Goal: Information Seeking & Learning: Learn about a topic

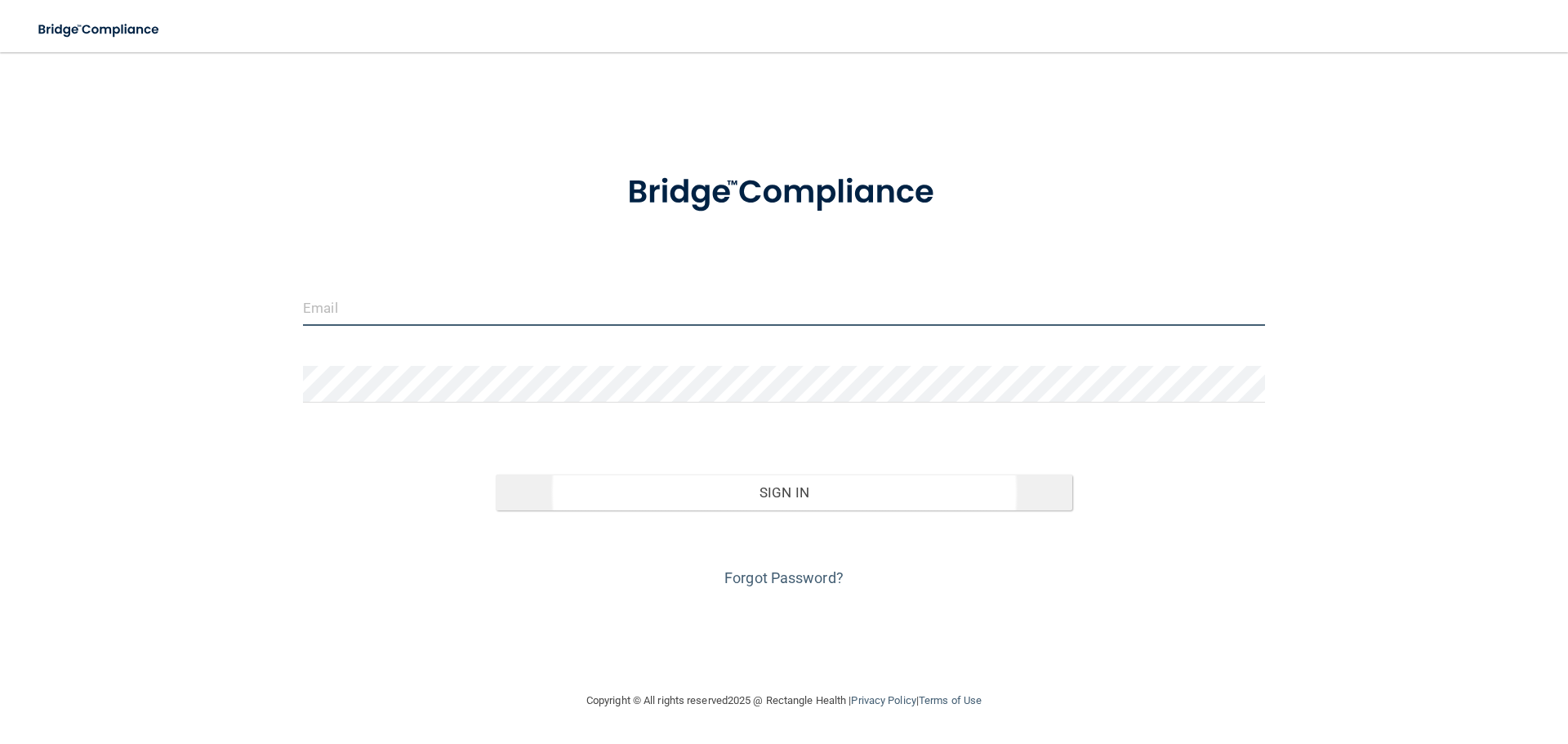
type input "[EMAIL_ADDRESS][DOMAIN_NAME]"
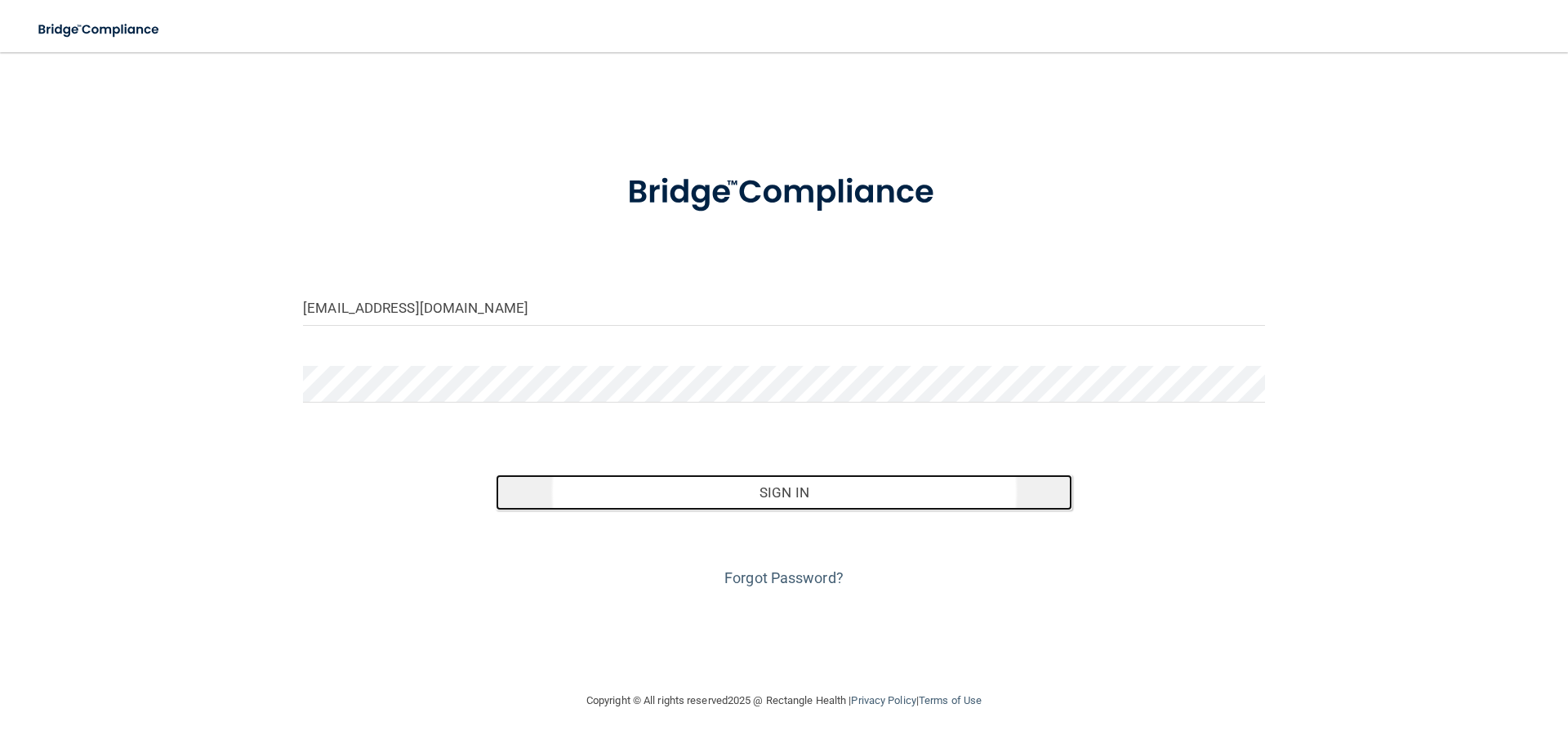
click at [762, 477] on button "Sign In" at bounding box center [784, 492] width 577 height 36
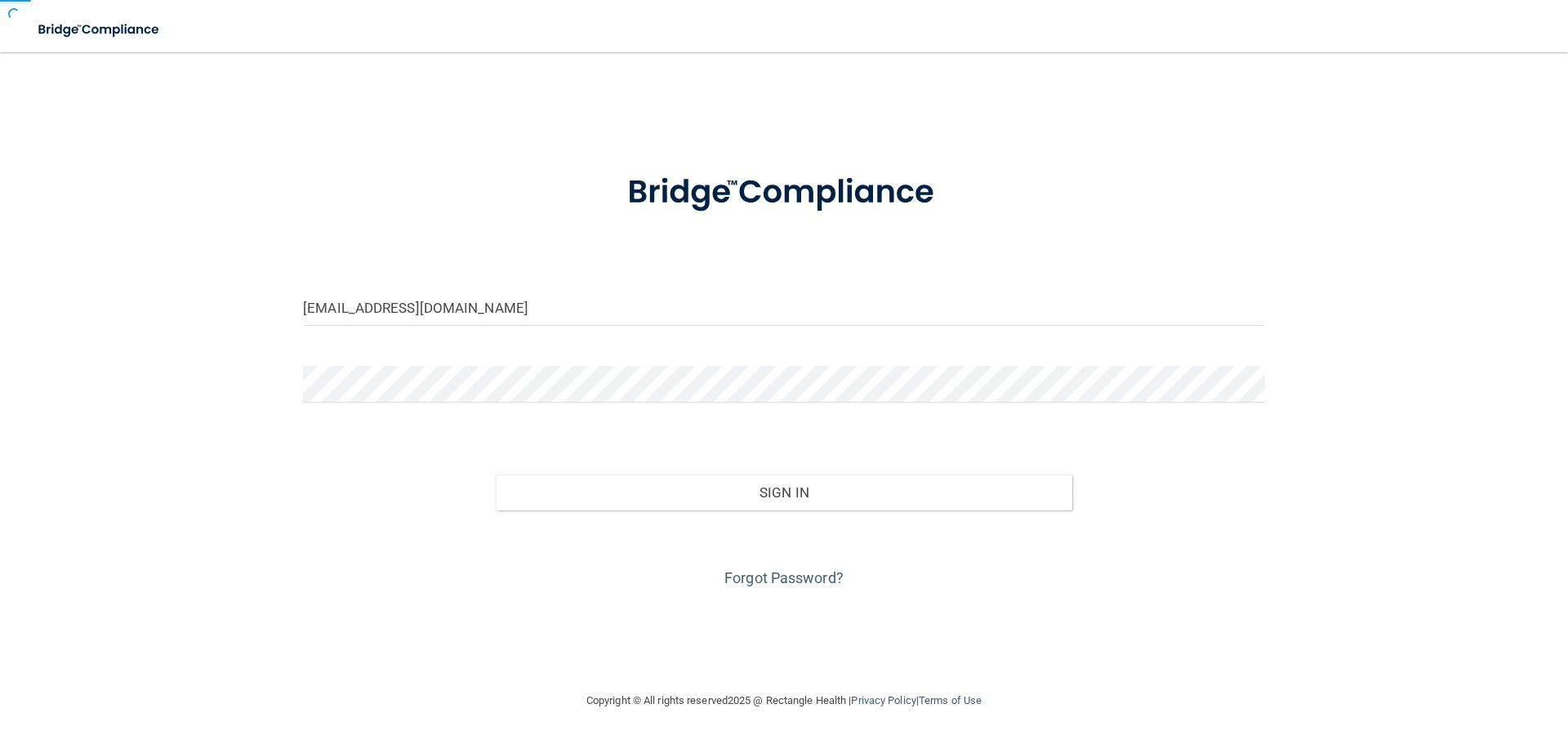
click at [794, 439] on form "[EMAIL_ADDRESS][DOMAIN_NAME] Invalid email/password. You don't have permission …" at bounding box center [784, 372] width 961 height 442
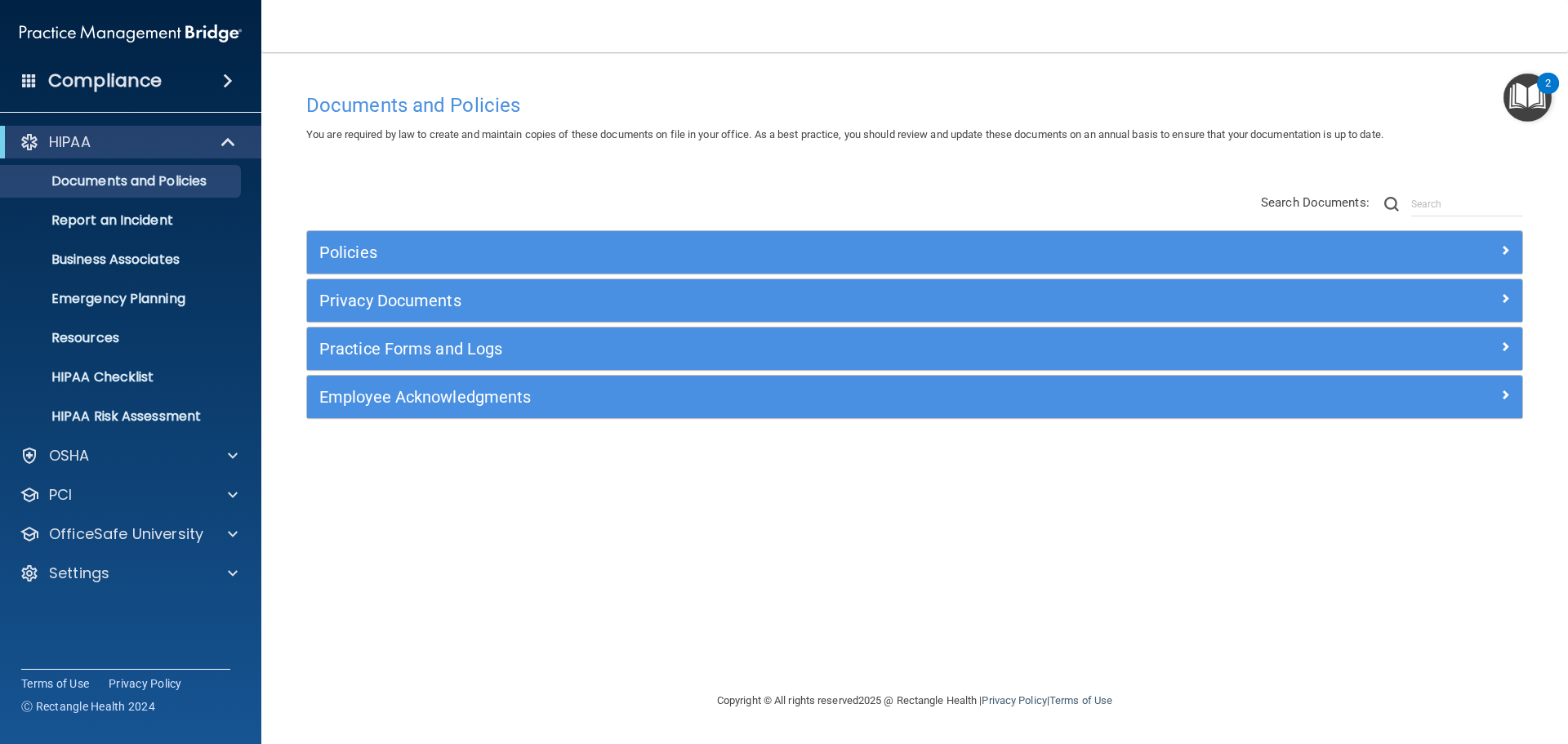
click at [518, 174] on div "Documents and Policies You are required by law to create and maintain copies of…" at bounding box center [914, 387] width 1241 height 606
drag, startPoint x: 243, startPoint y: 141, endPoint x: 243, endPoint y: 115, distance: 26.0
click at [243, 141] on div at bounding box center [228, 142] width 40 height 19
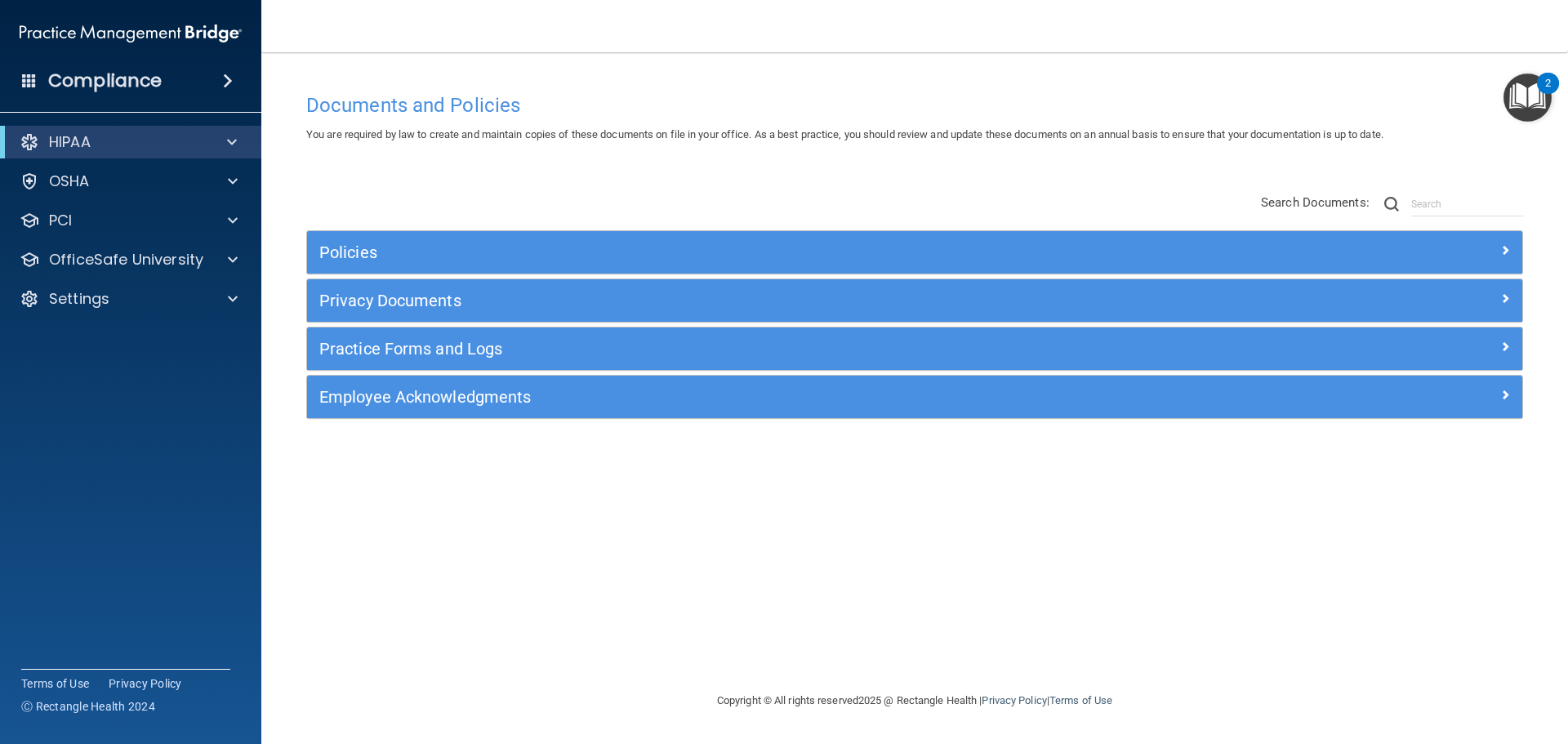
click at [232, 83] on span at bounding box center [227, 81] width 10 height 19
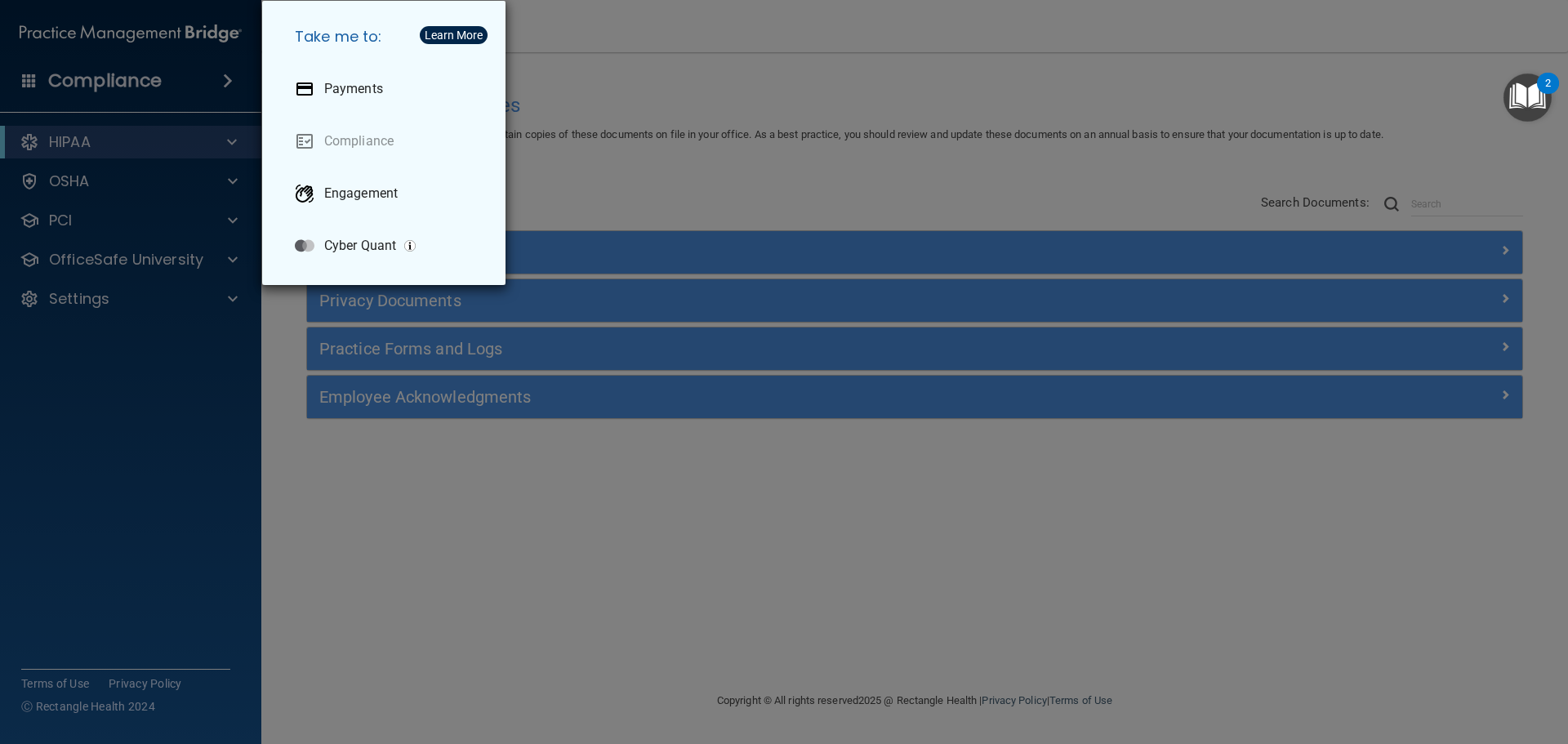
click at [610, 151] on div "Take me to: Payments Compliance Engagement Cyber Quant" at bounding box center [784, 372] width 1568 height 744
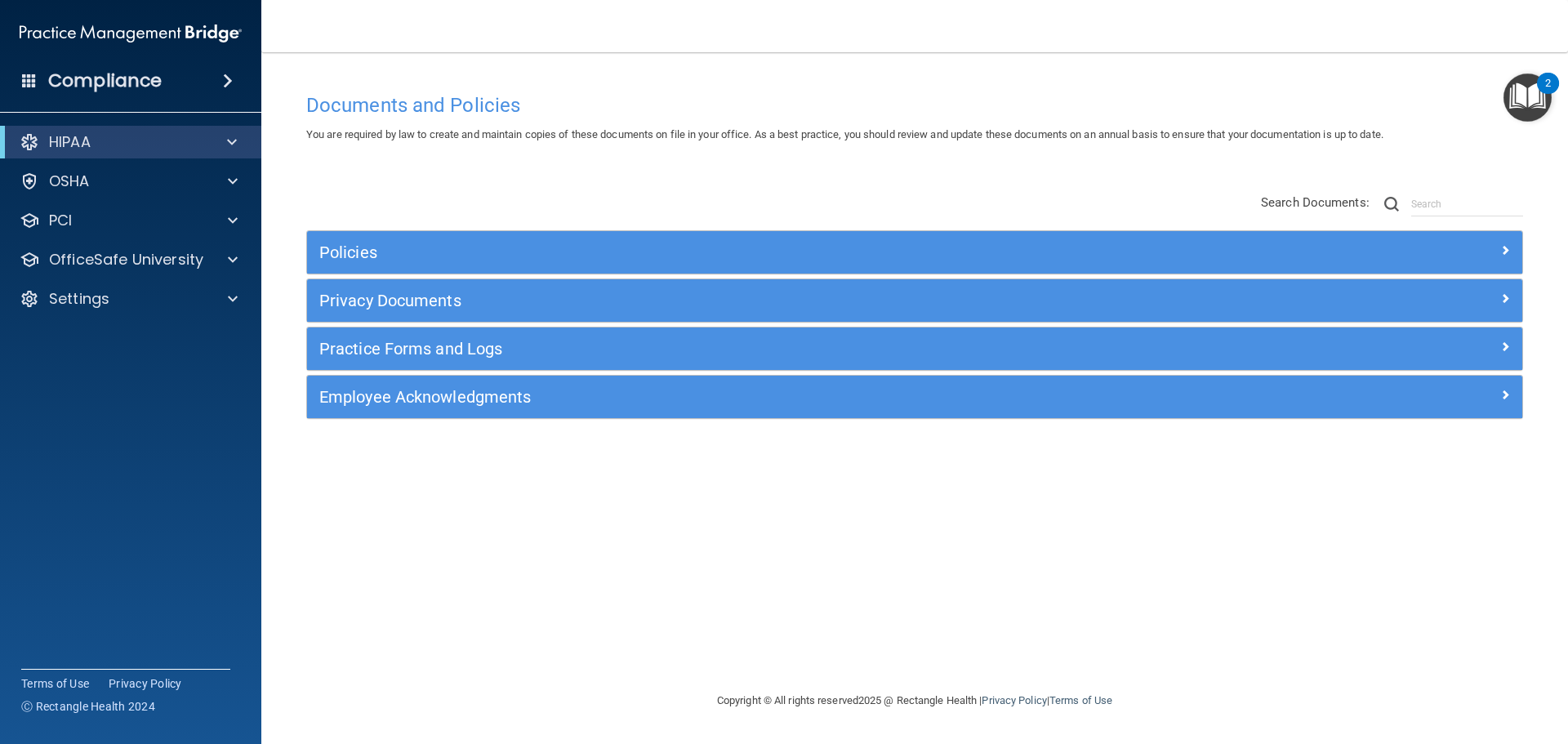
click at [223, 74] on span at bounding box center [227, 81] width 10 height 19
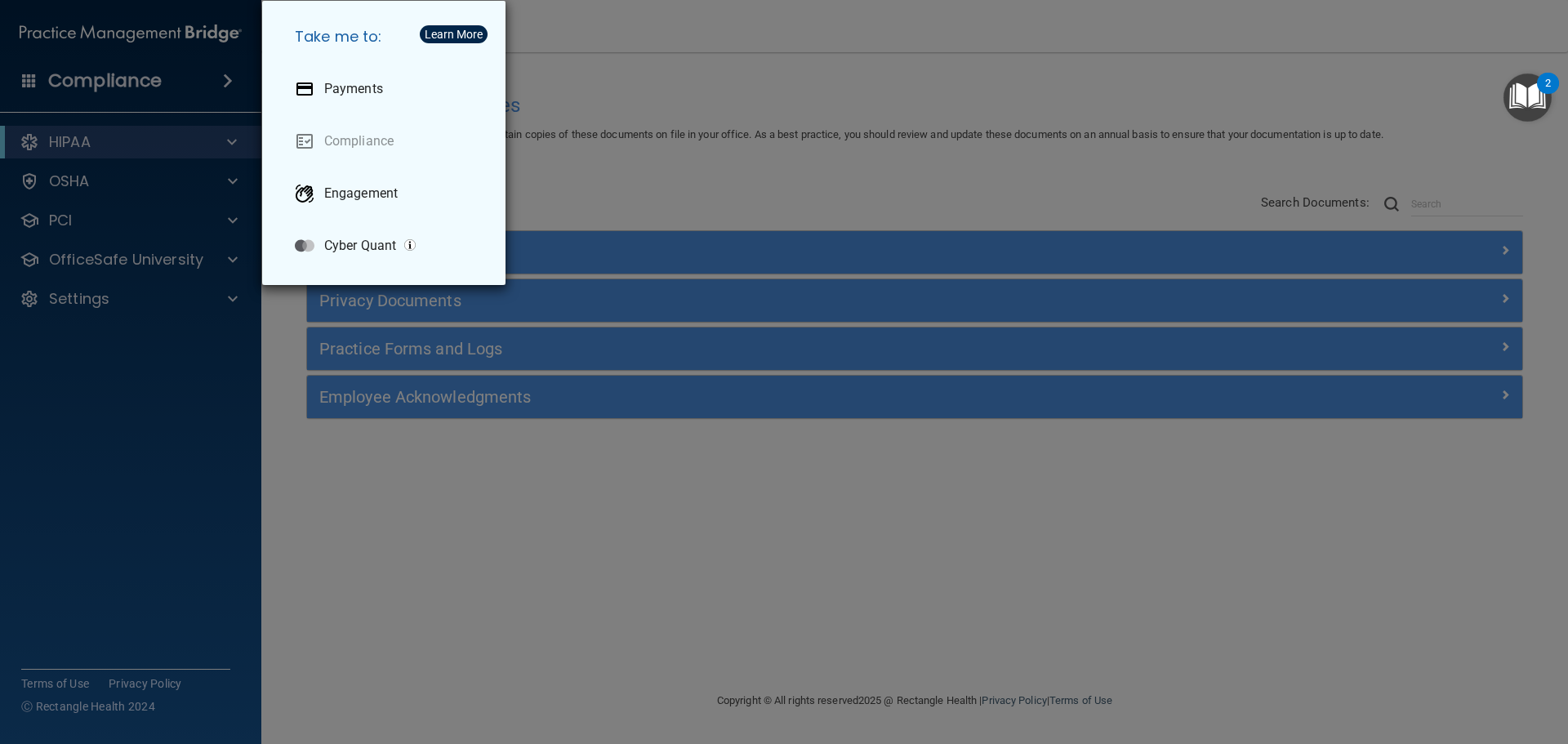
click at [610, 112] on div "Take me to: Payments Compliance Engagement Cyber Quant" at bounding box center [784, 372] width 1568 height 744
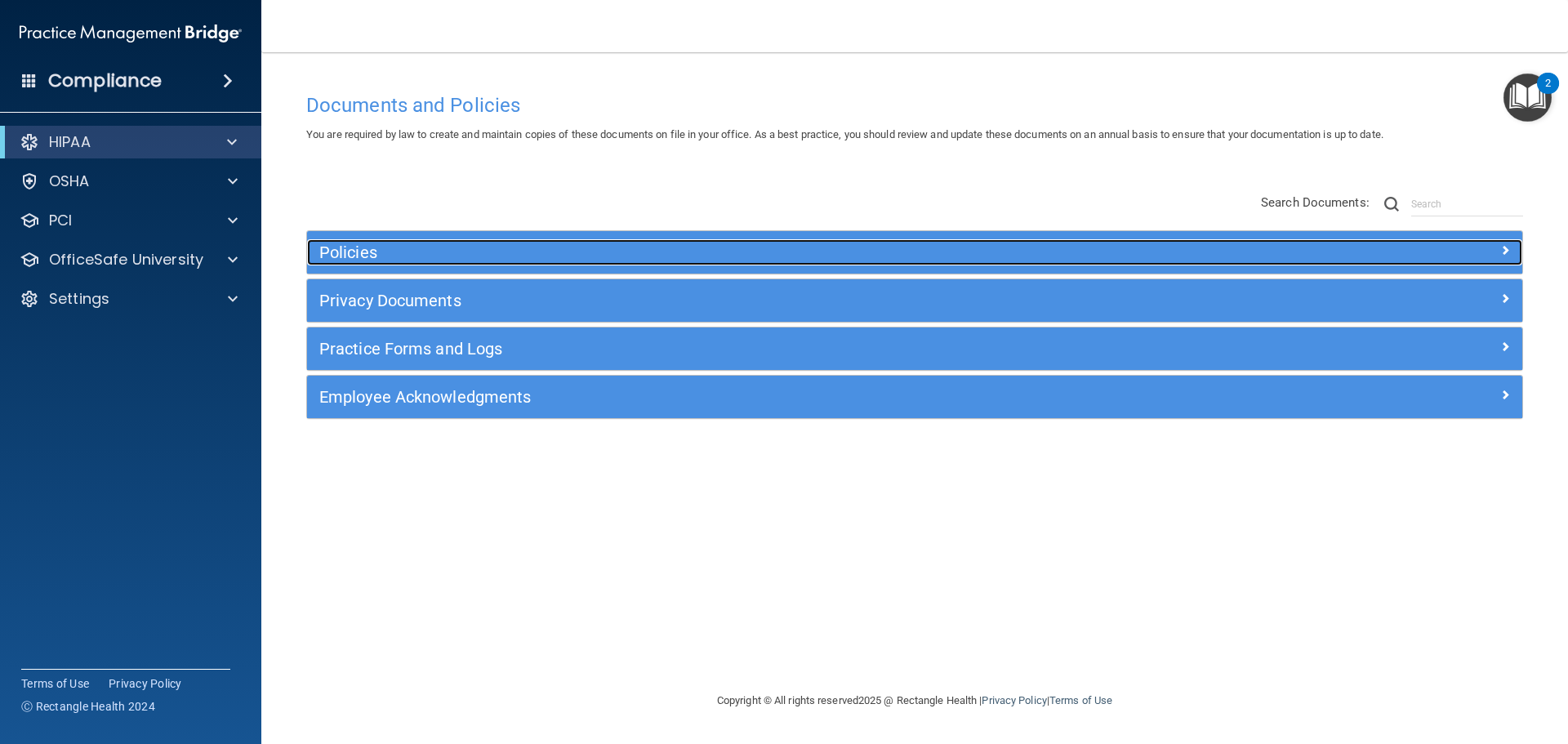
click at [424, 261] on h5 "Policies" at bounding box center [762, 252] width 887 height 18
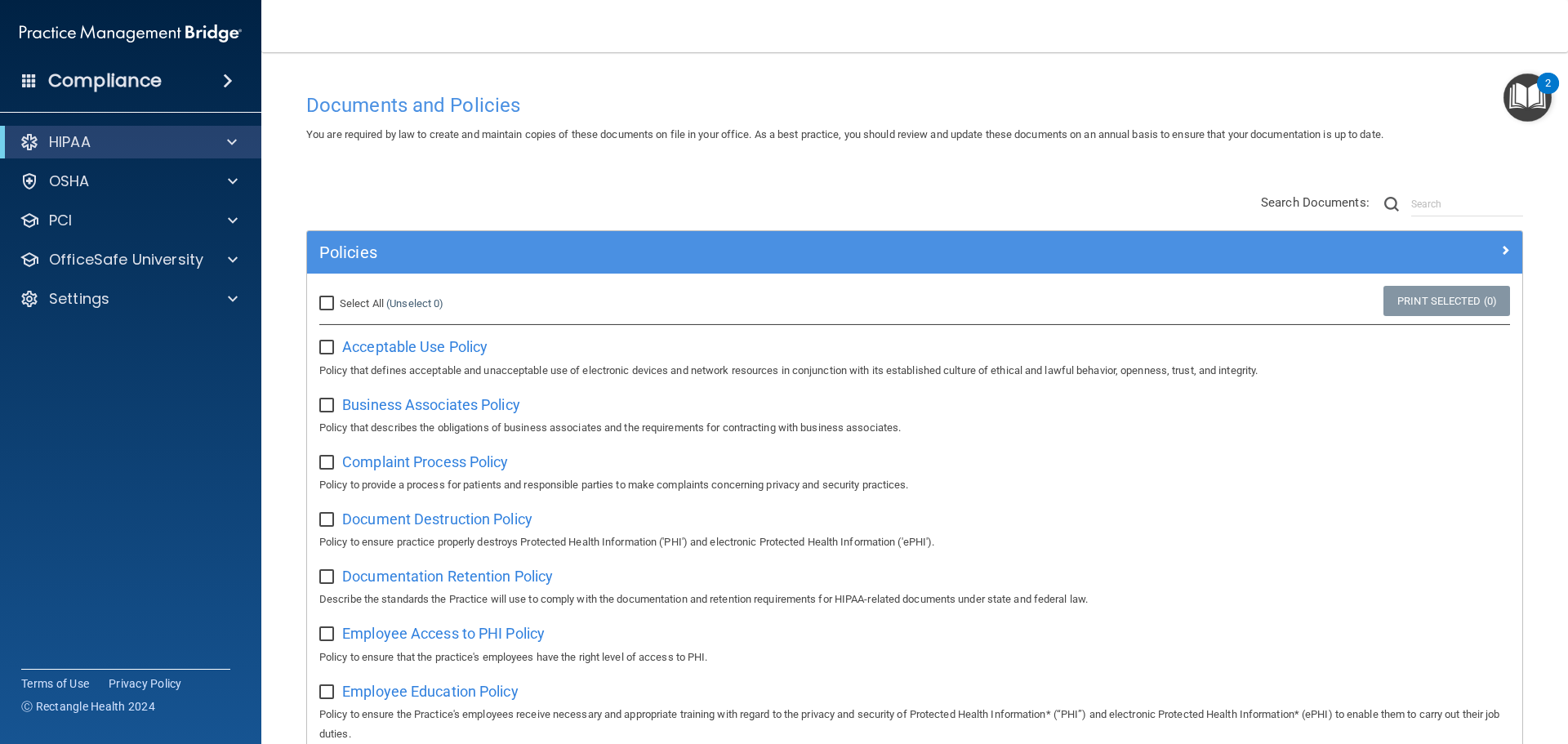
click at [365, 301] on span "Select All" at bounding box center [361, 303] width 44 height 13
click at [338, 301] on input "Select All (Unselect 0) Unselect All" at bounding box center [328, 303] width 18 height 13
checkbox input "true"
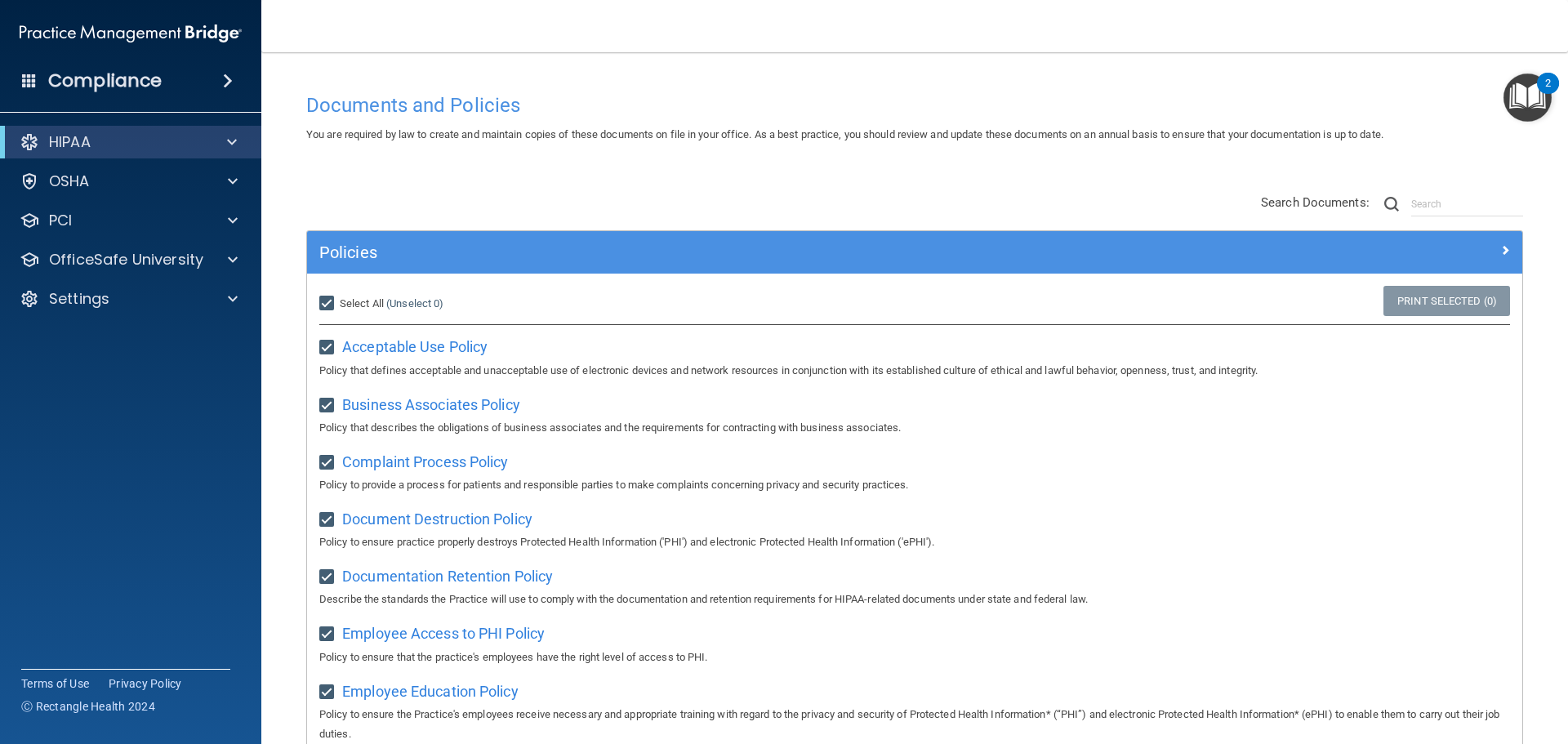
checkbox input "true"
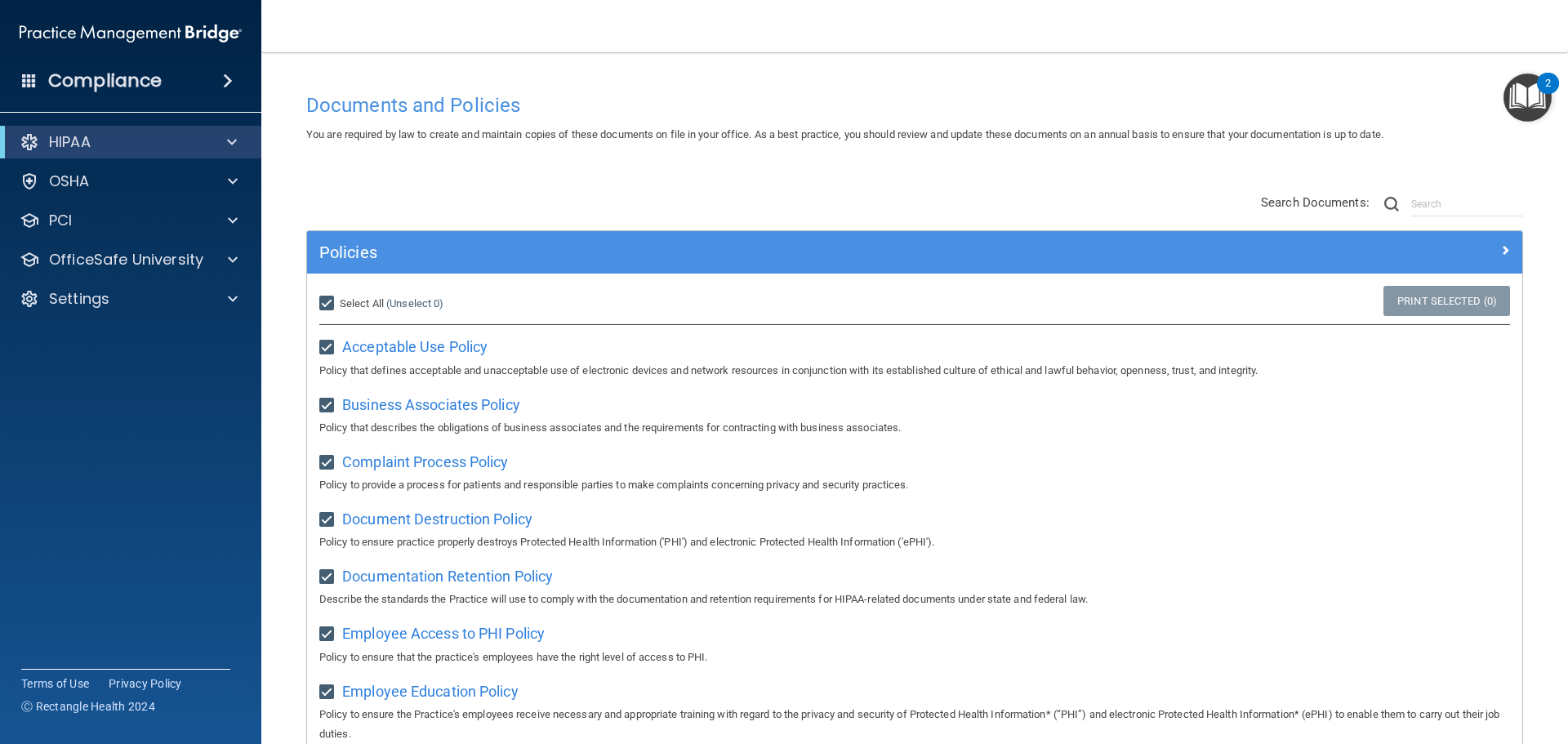
checkbox input "true"
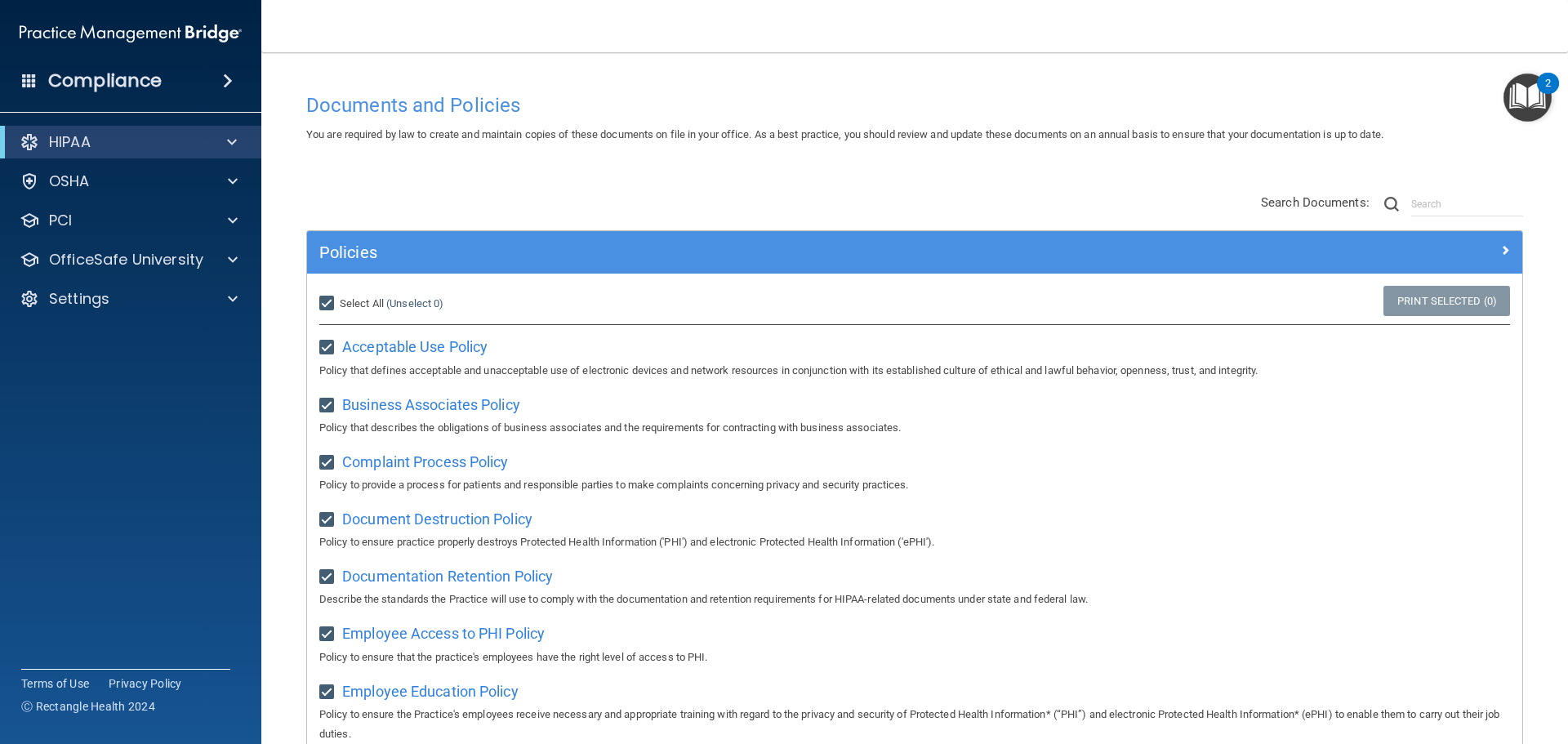
checkbox input "true"
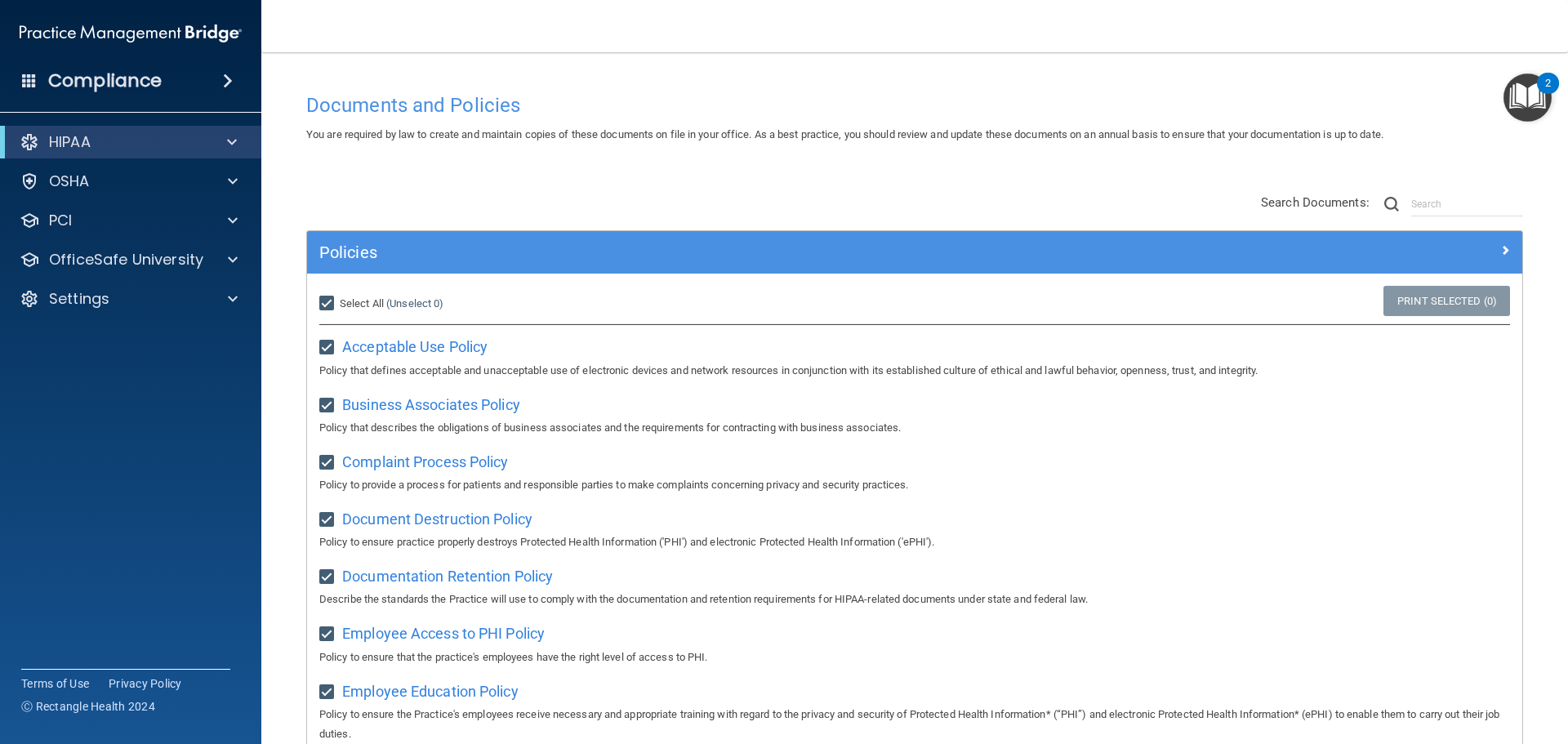
checkbox input "true"
click at [348, 305] on span "Unselect All" at bounding box center [366, 303] width 55 height 13
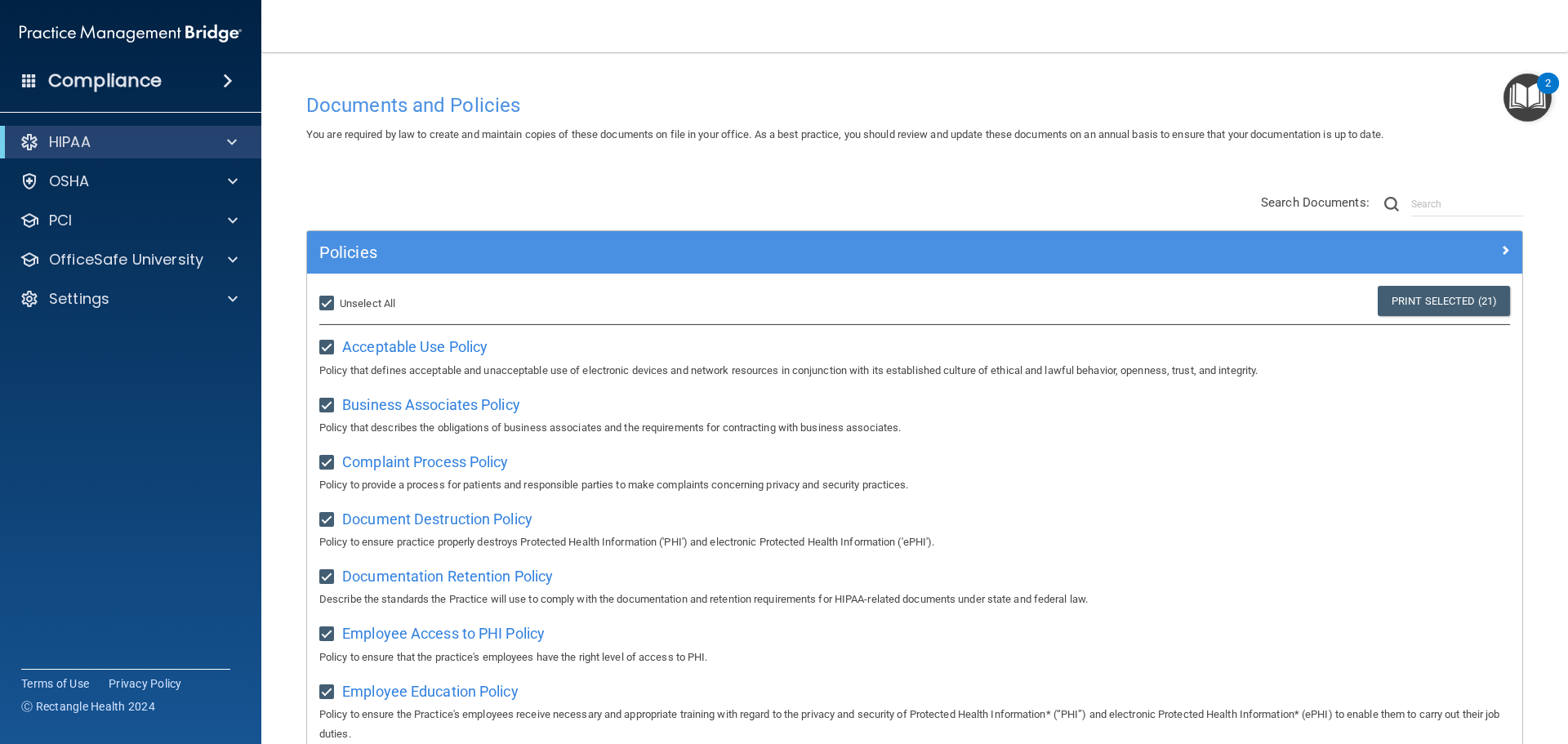
click at [338, 305] on input "Select All (Unselect 21) Unselect All" at bounding box center [328, 303] width 18 height 13
checkbox input "false"
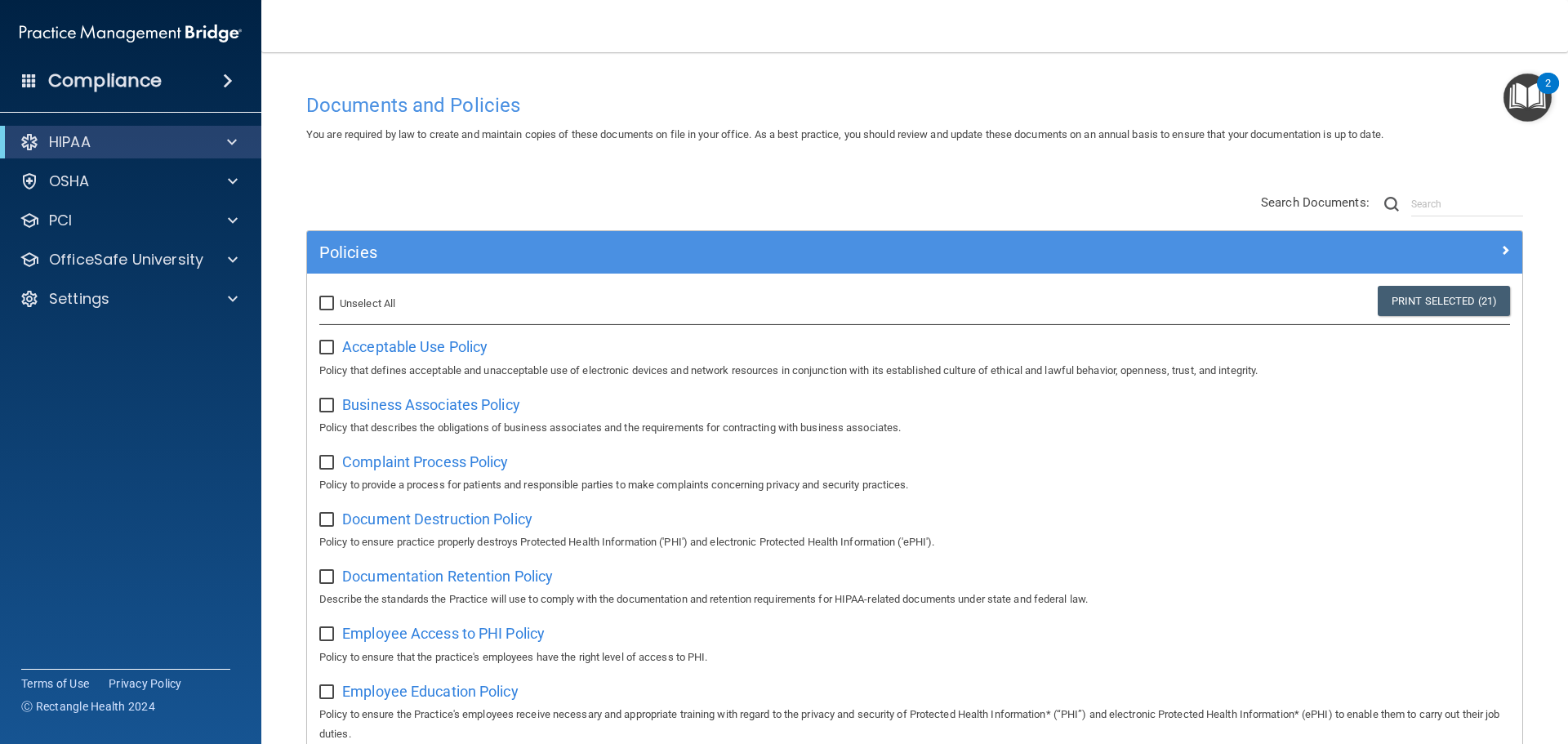
checkbox input "false"
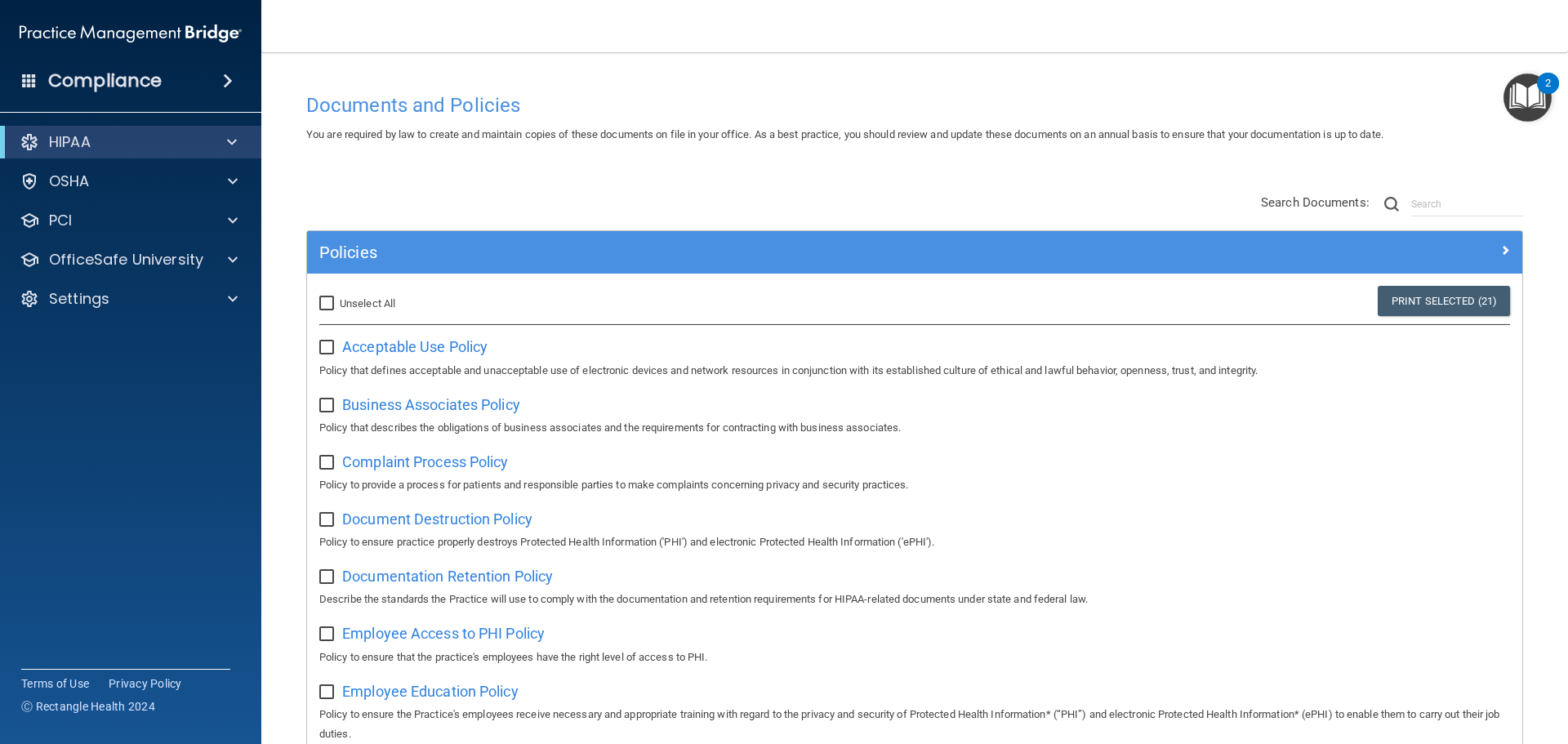
checkbox input "false"
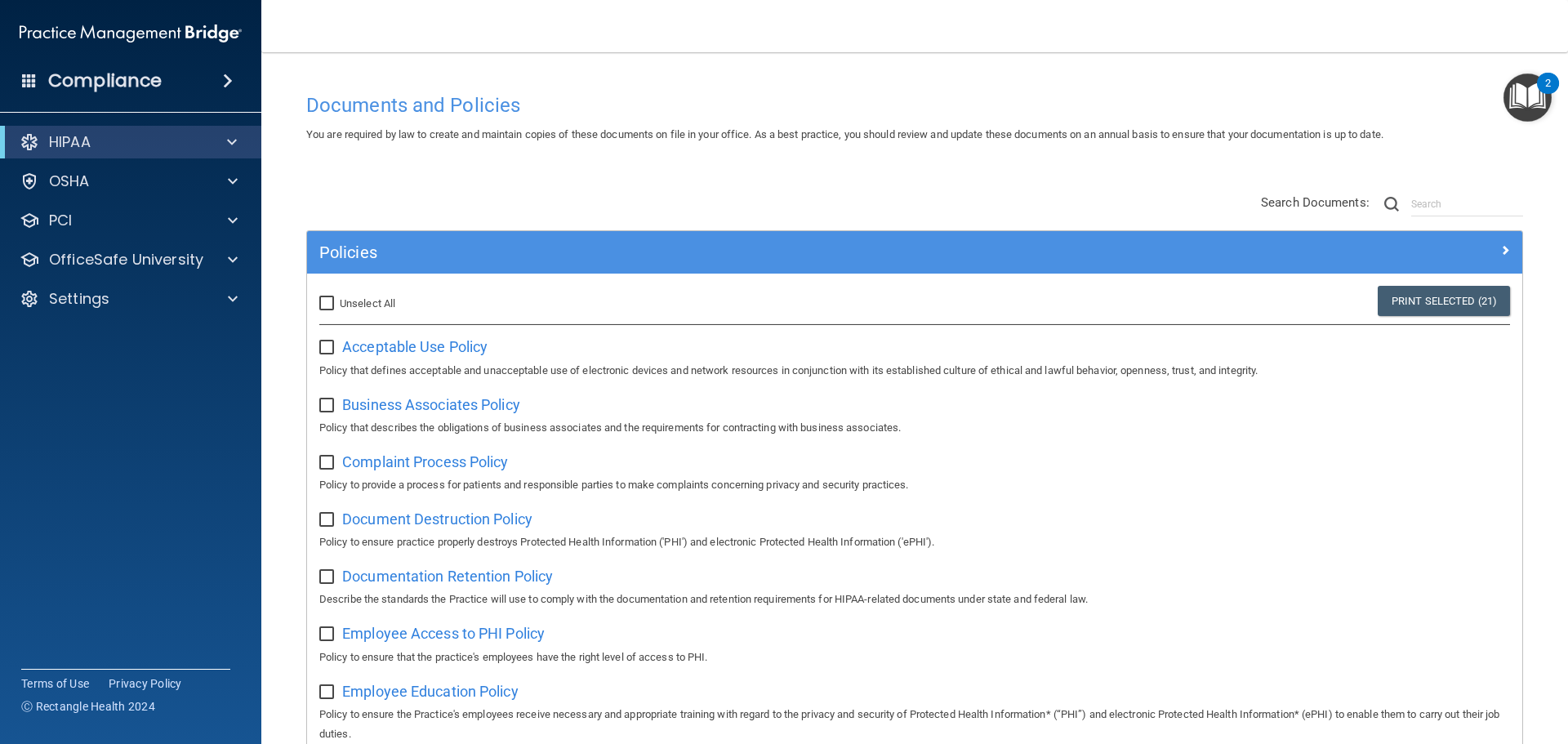
checkbox input "false"
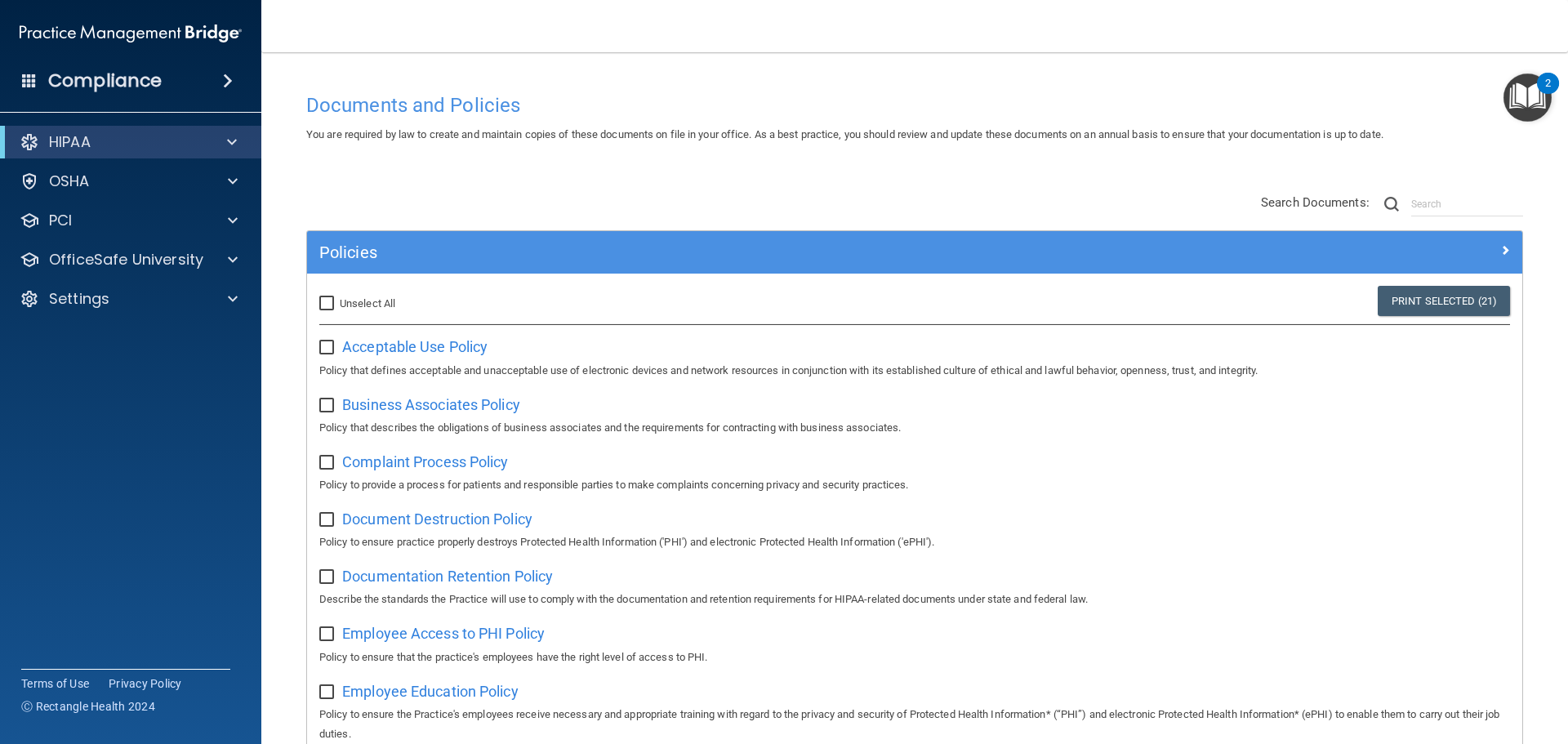
checkbox input "false"
click at [511, 313] on div "Select All (Unselect 0) Unselect All" at bounding box center [508, 303] width 380 height 19
click at [760, 608] on p "Describe the standards the Practice will use to comply with the documentation a…" at bounding box center [914, 599] width 1191 height 19
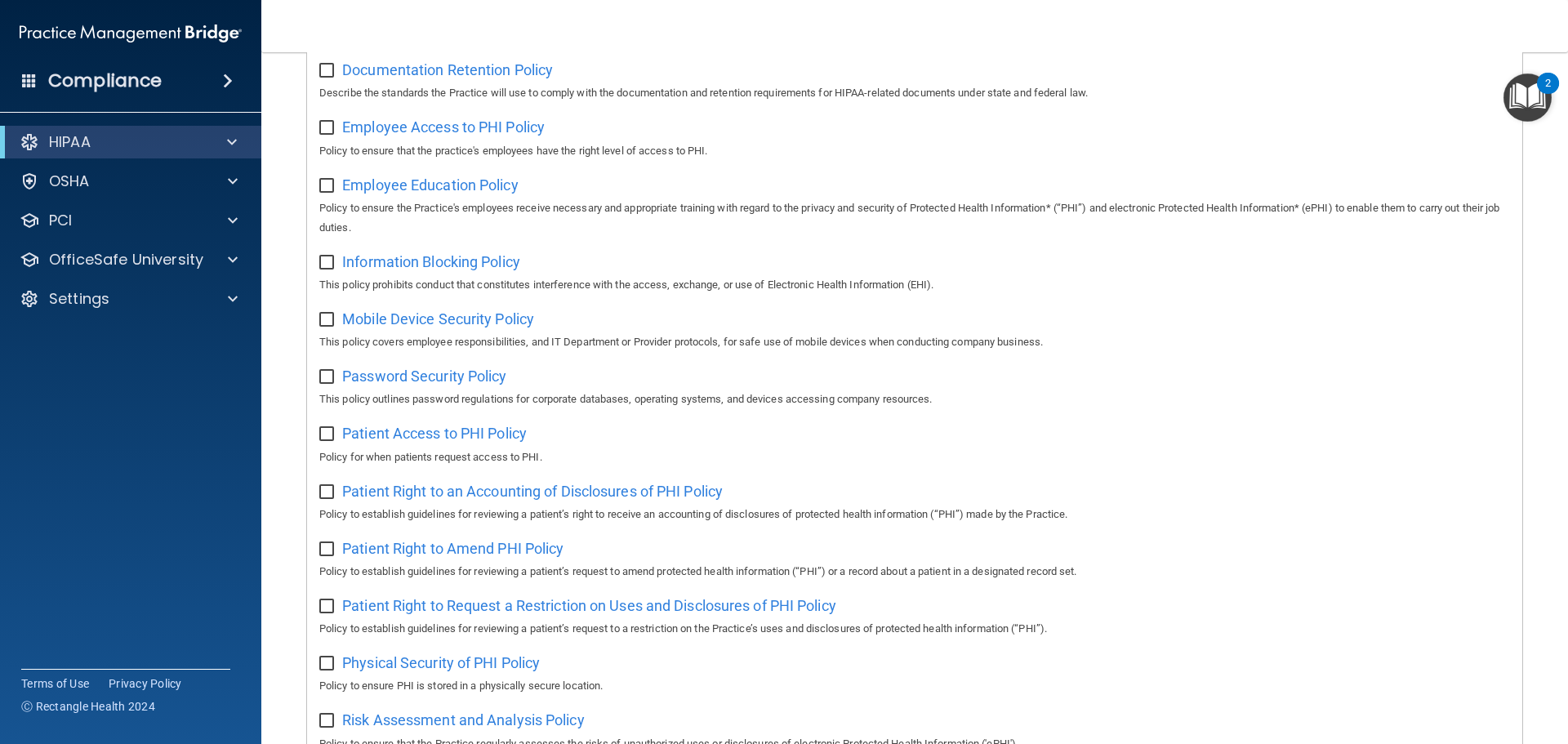
scroll to position [408, 0]
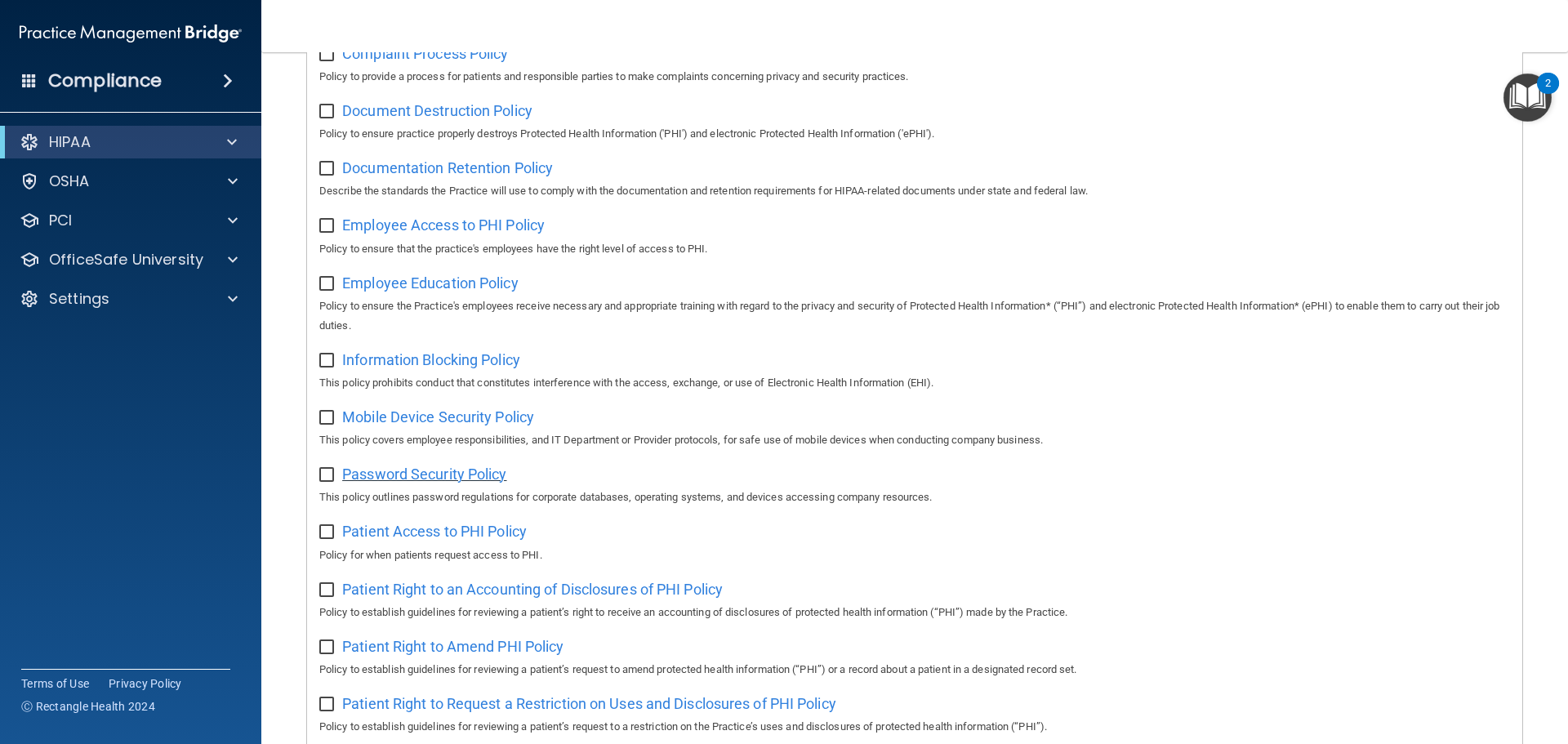
click at [495, 482] on span "Password Security Policy" at bounding box center [424, 475] width 164 height 18
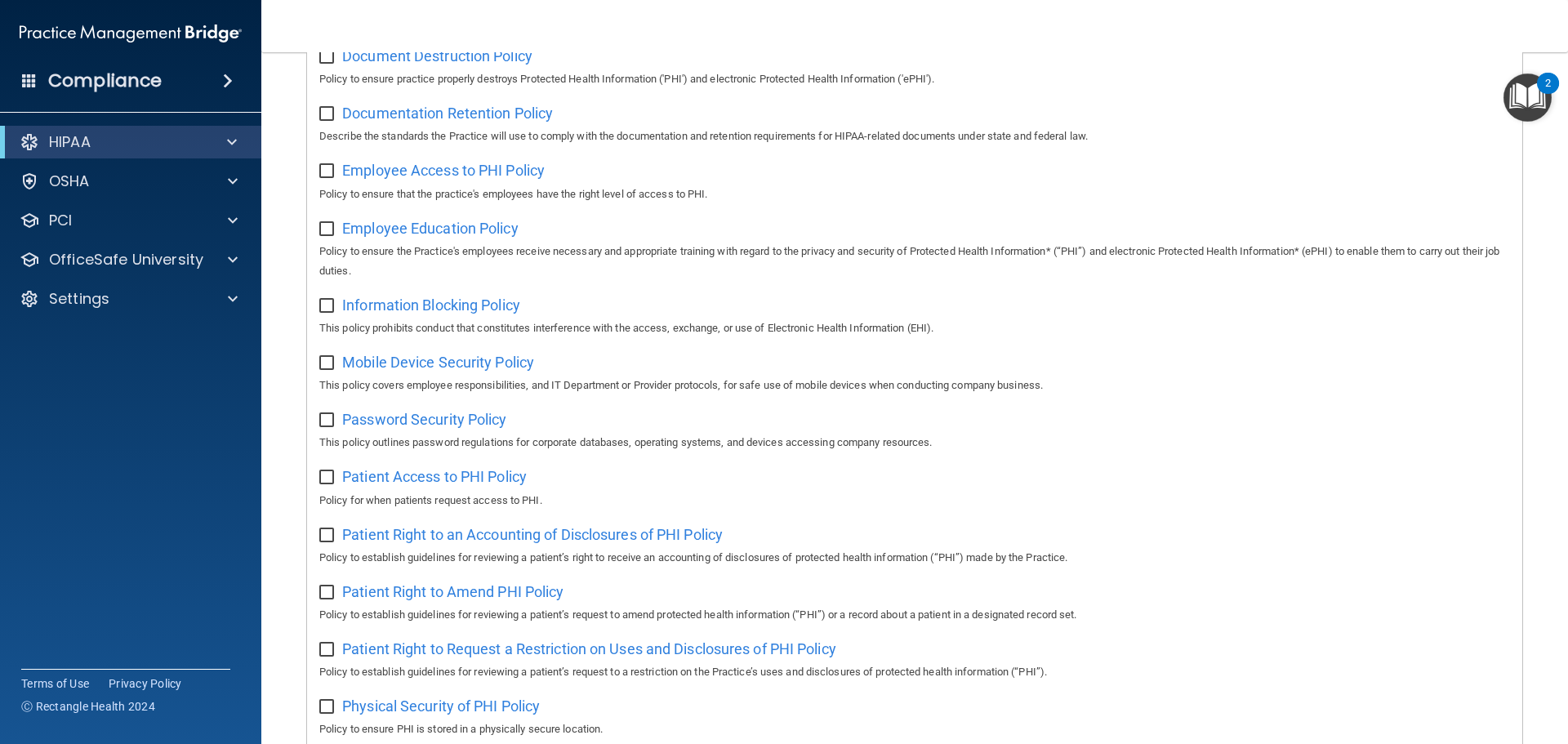
scroll to position [490, 0]
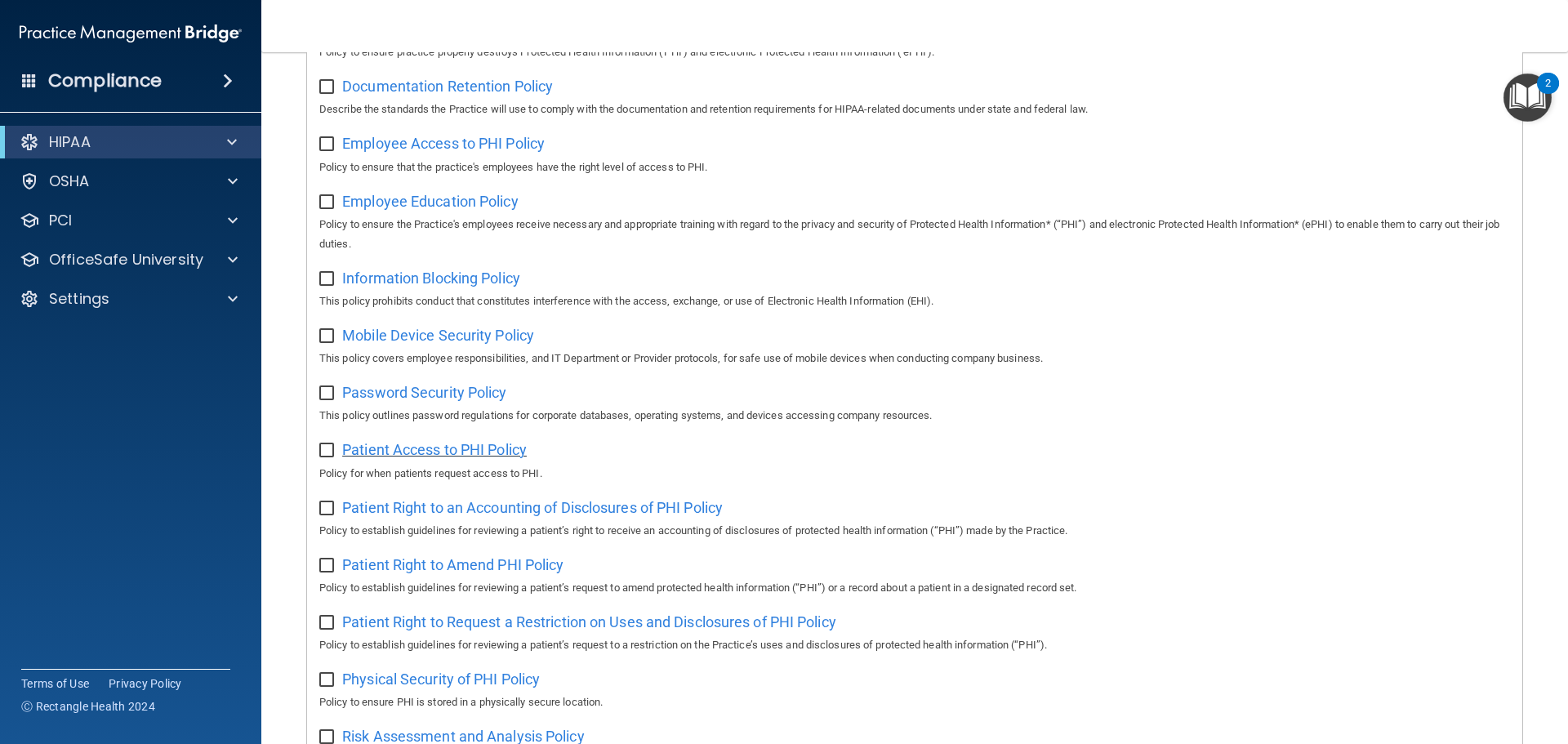
click at [497, 458] on span "Patient Access to PHI Policy" at bounding box center [435, 450] width 185 height 18
click at [230, 144] on span at bounding box center [231, 142] width 10 height 19
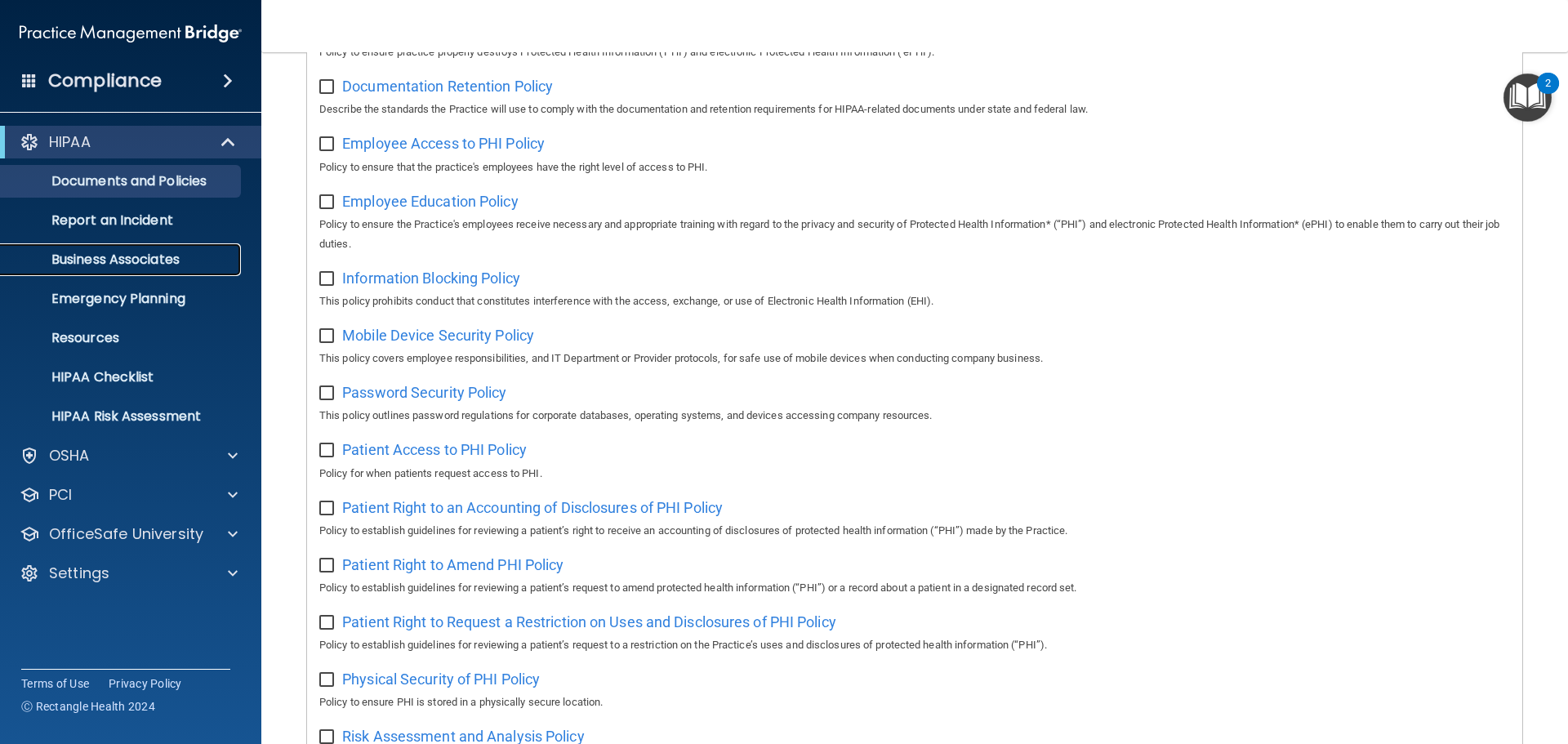
click at [151, 263] on p "Business Associates" at bounding box center [122, 260] width 223 height 17
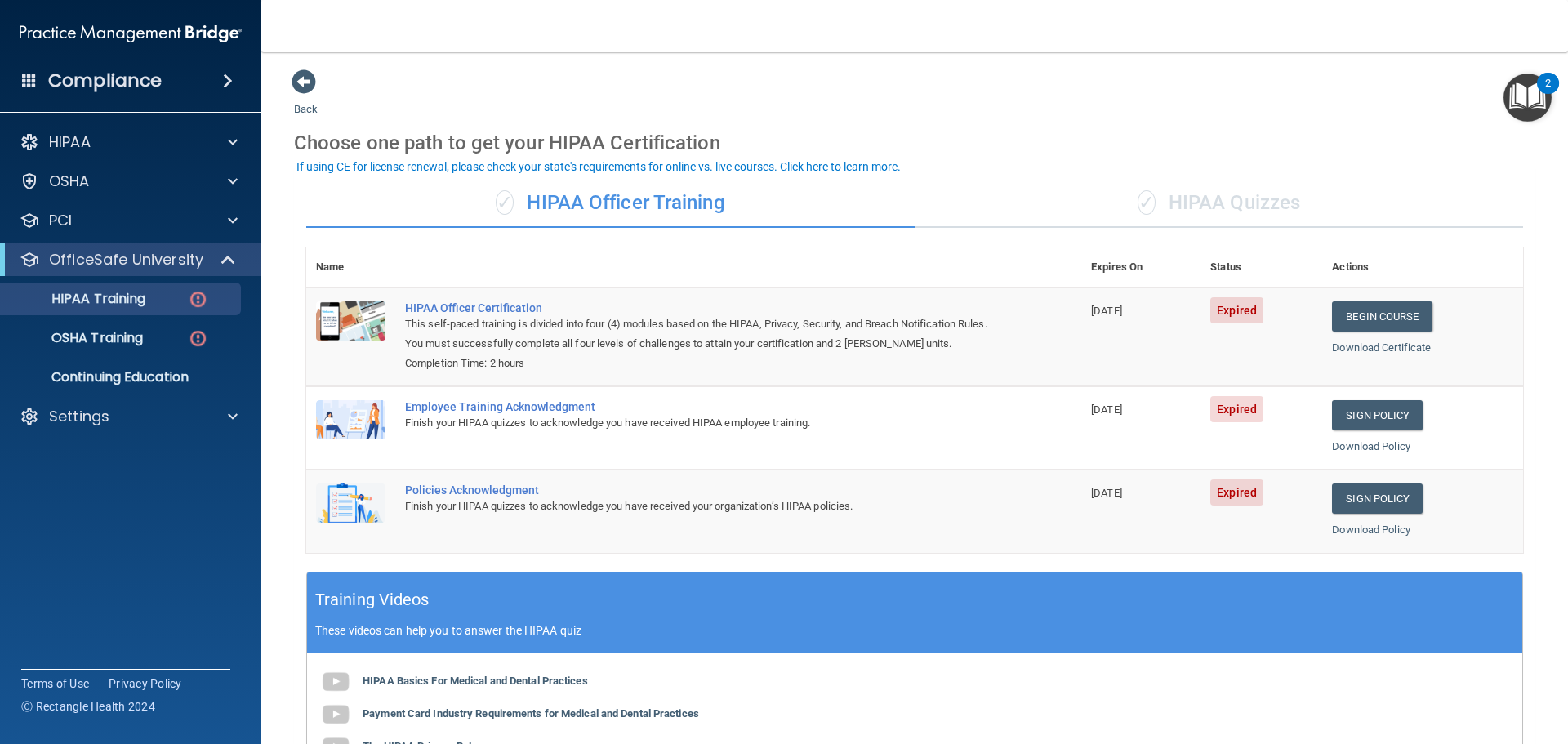
click at [976, 90] on div "Back Choose one path to get your HIPAA Certification ✓ HIPAA Officer Training ✓…" at bounding box center [914, 542] width 1241 height 945
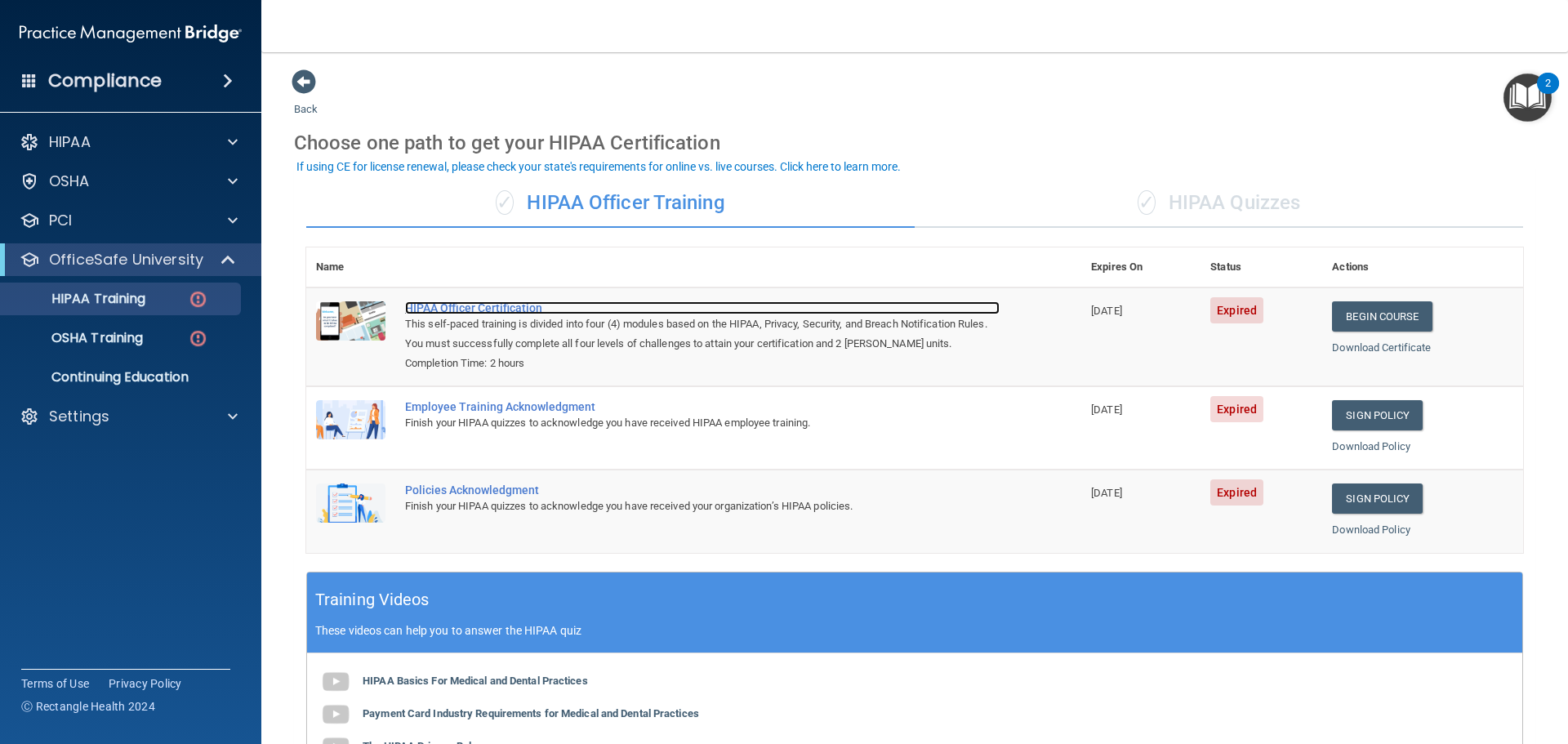
click at [457, 308] on div "HIPAA Officer Certification" at bounding box center [702, 307] width 594 height 13
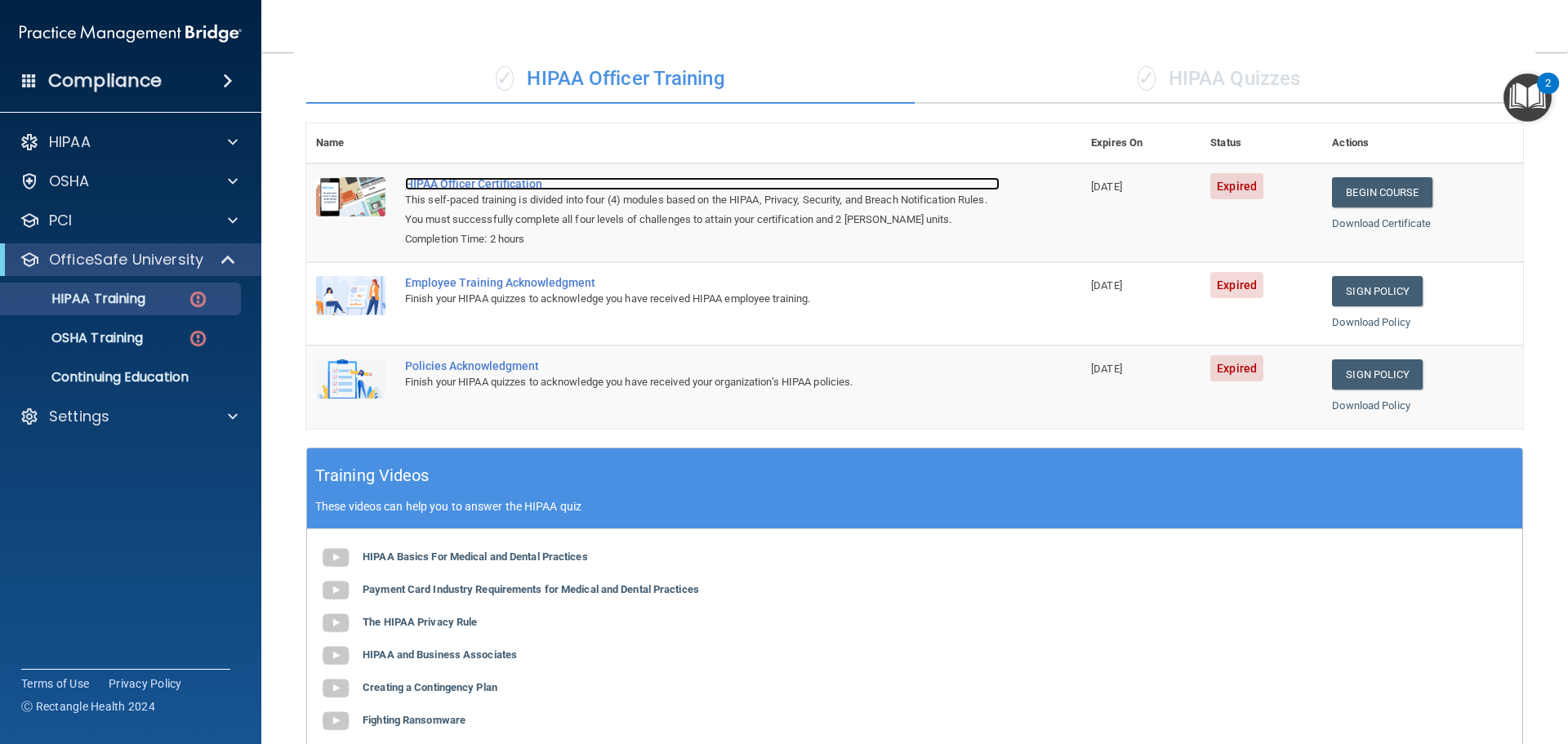
scroll to position [9, 0]
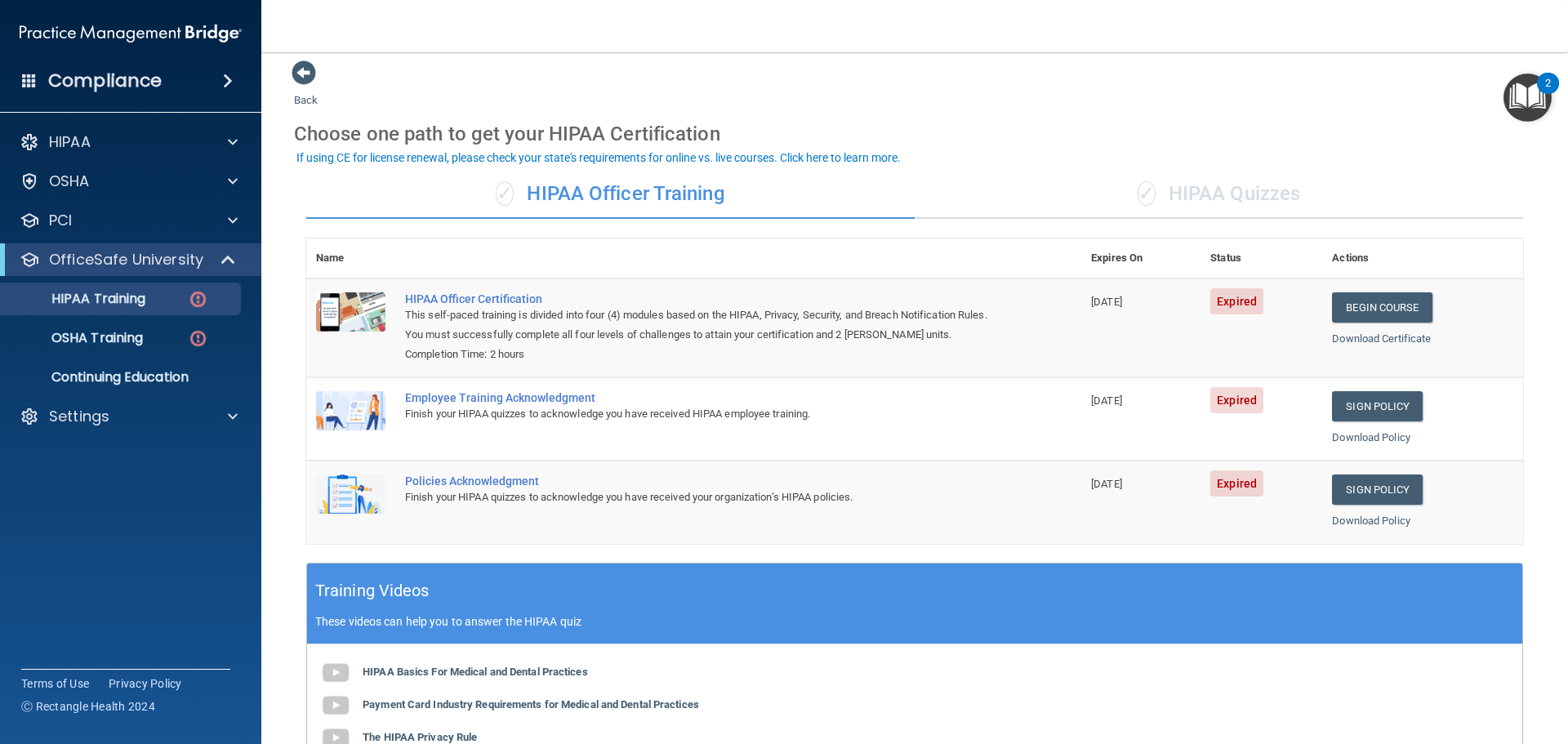
click at [1301, 211] on div "✓ HIPAA Quizzes" at bounding box center [1219, 195] width 609 height 49
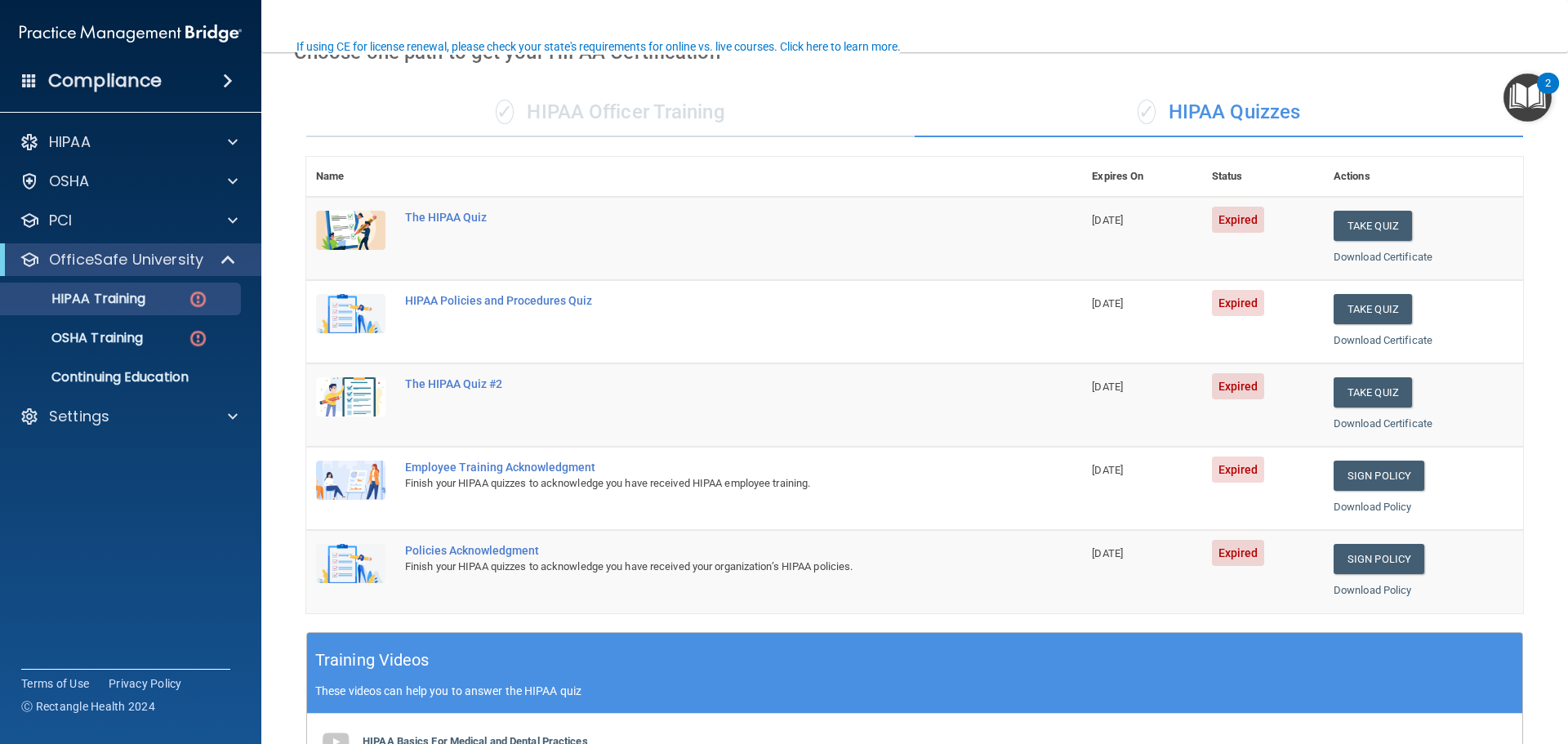
scroll to position [336, 0]
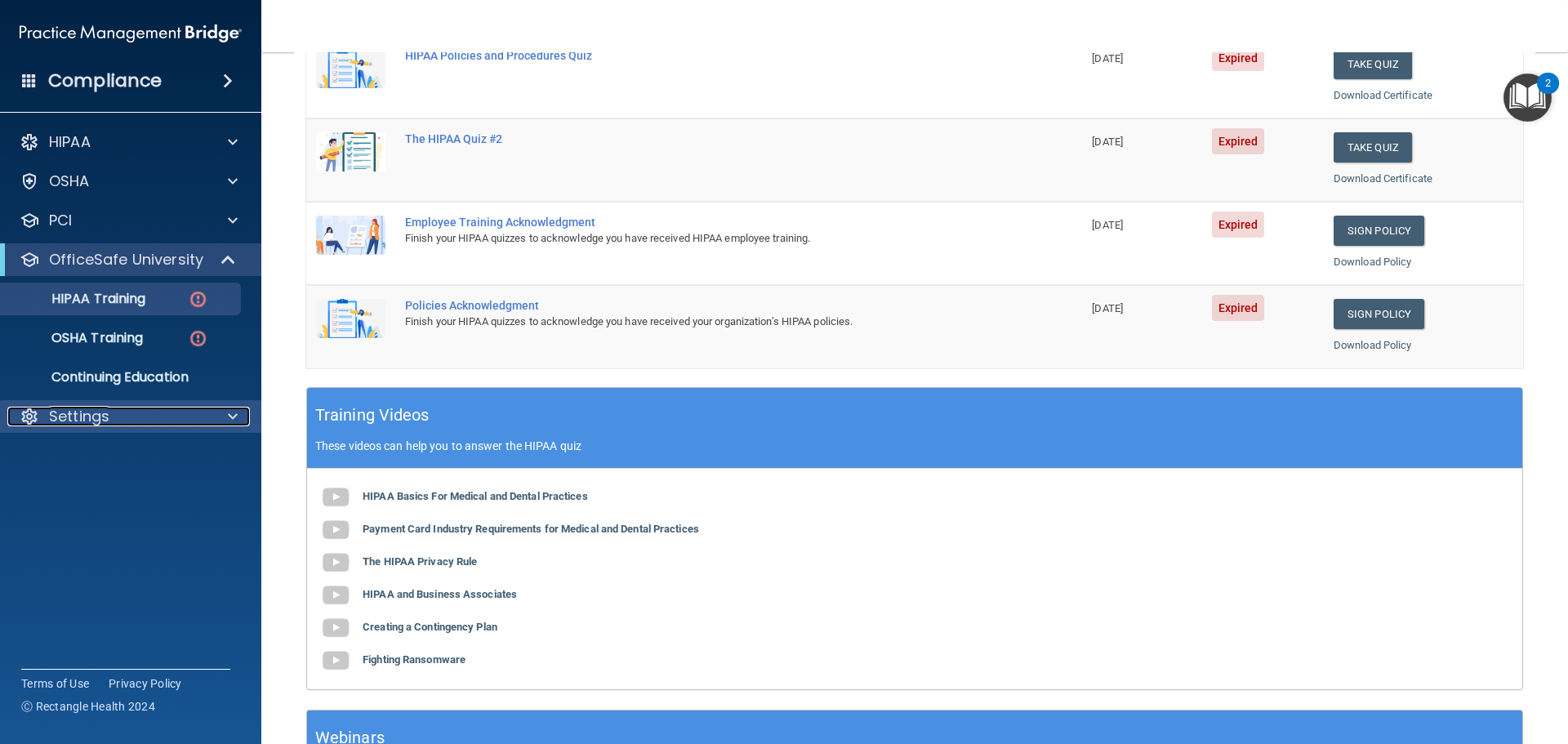
click at [156, 414] on div "Settings" at bounding box center [109, 416] width 202 height 19
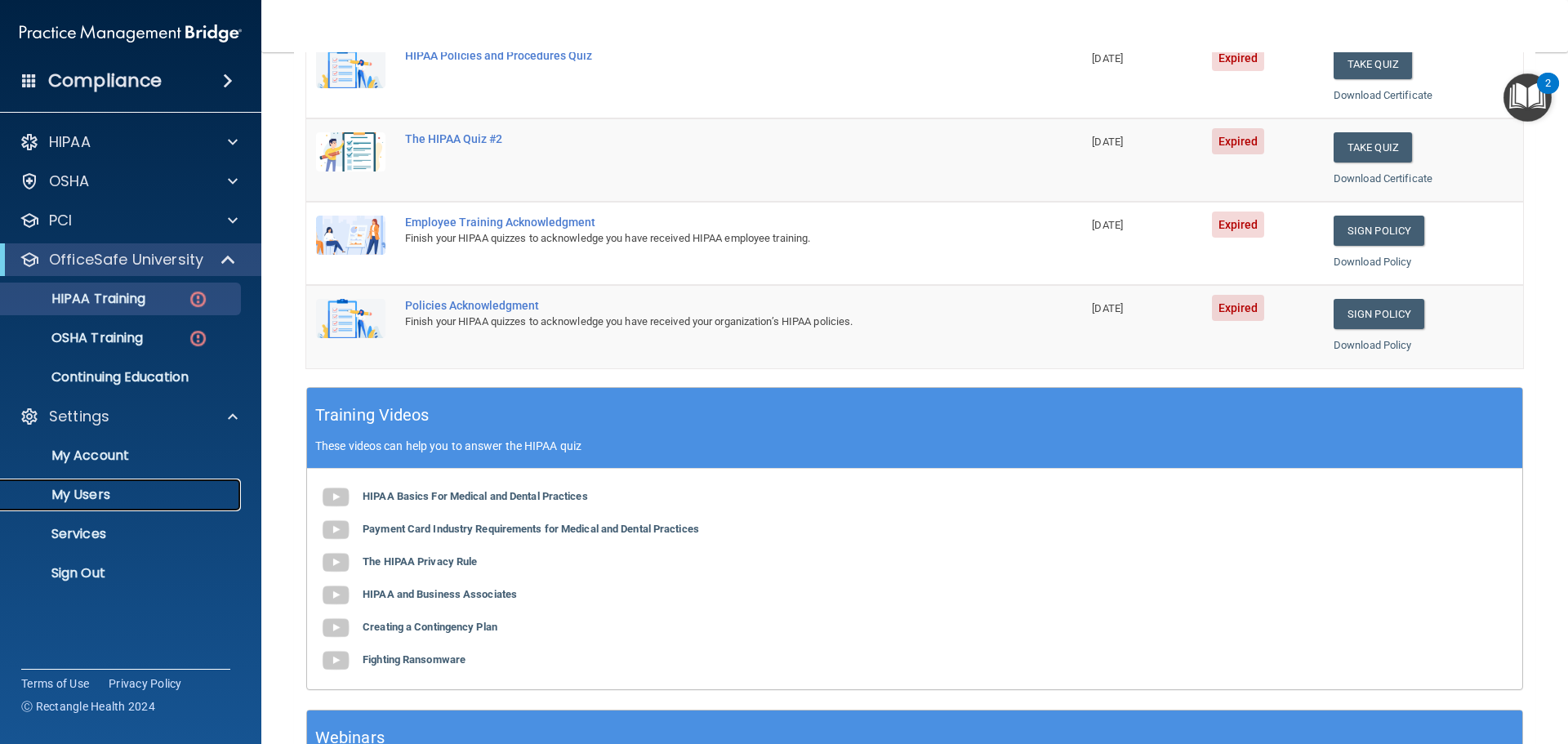
click at [128, 490] on p "My Users" at bounding box center [122, 495] width 223 height 17
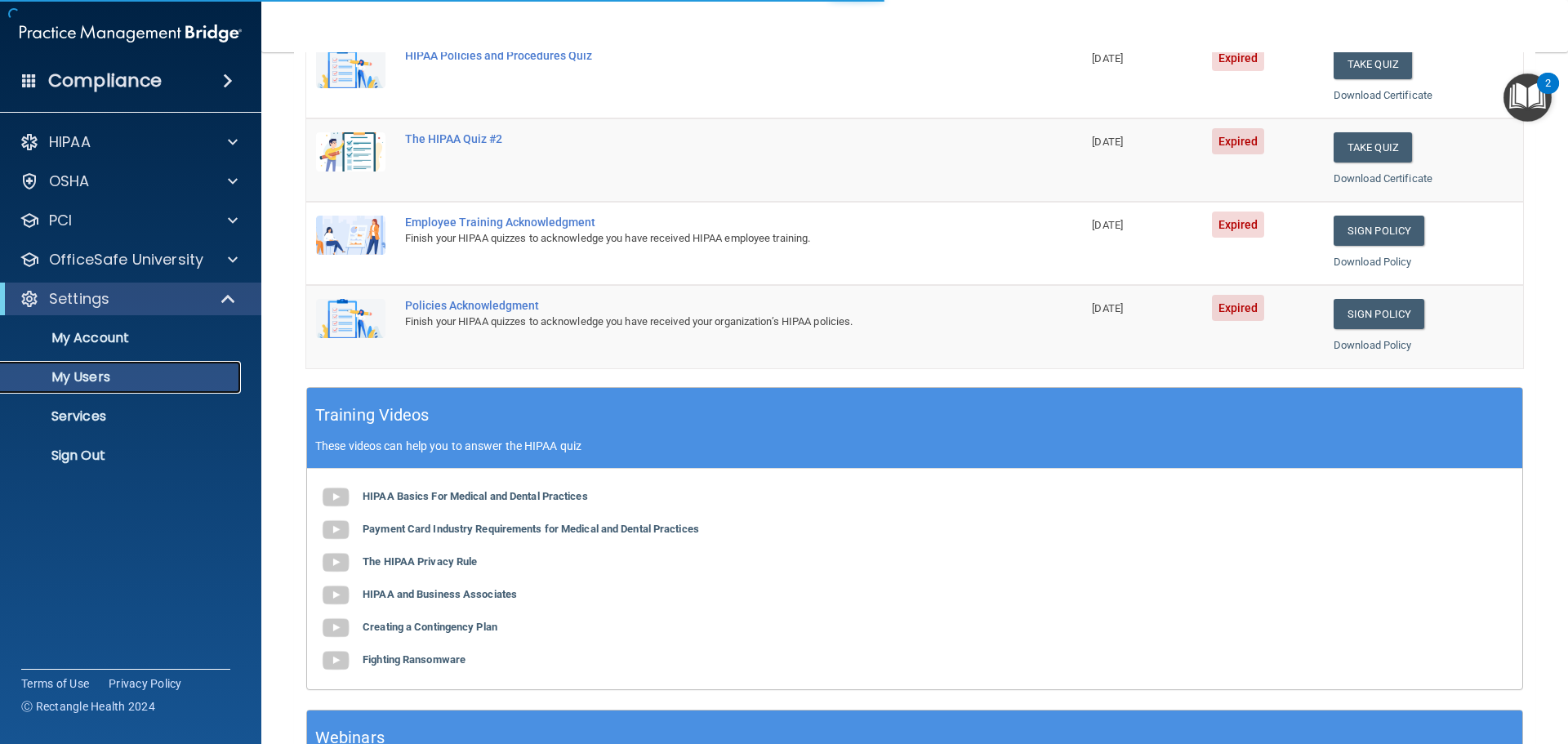
select select "20"
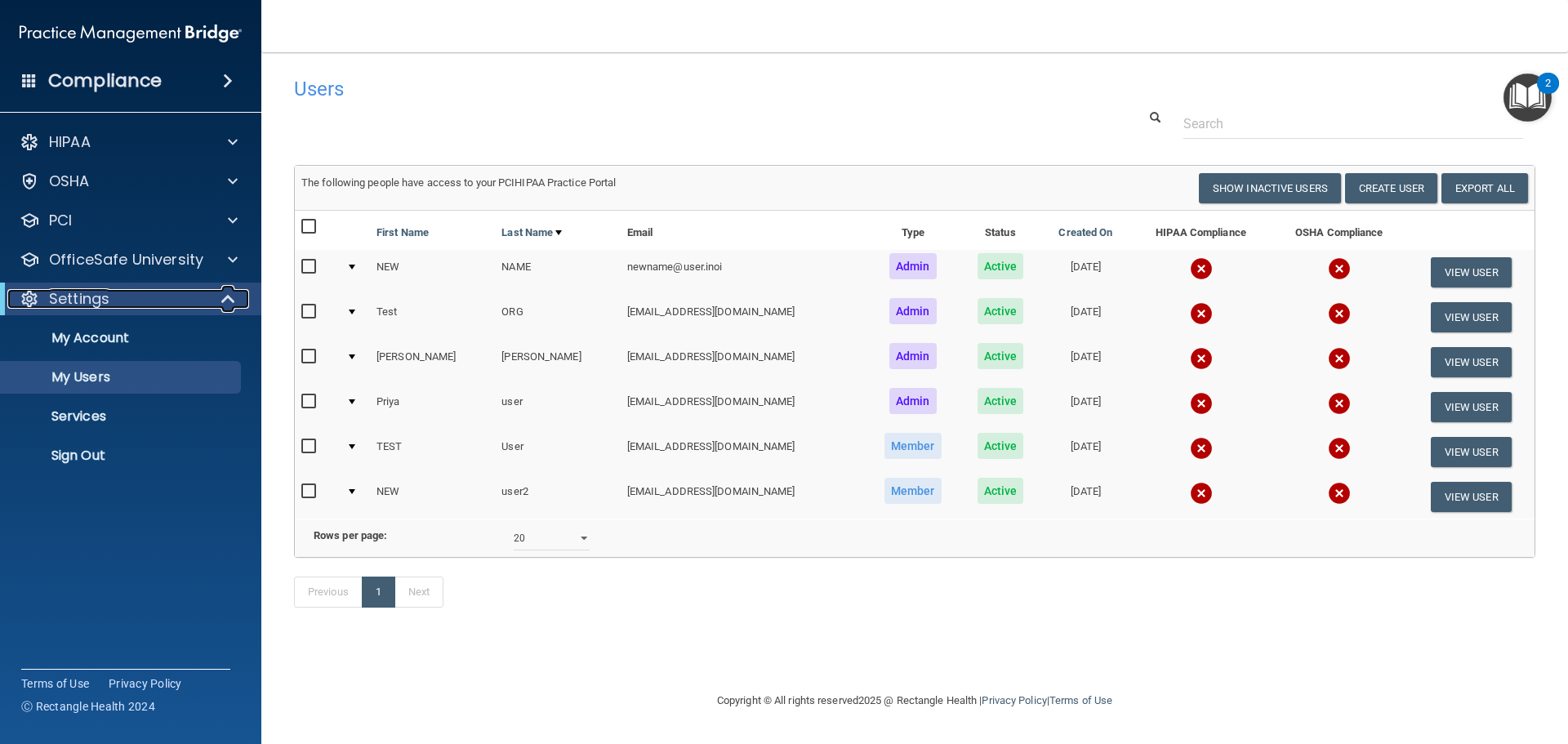
click at [235, 301] on span at bounding box center [229, 299] width 14 height 19
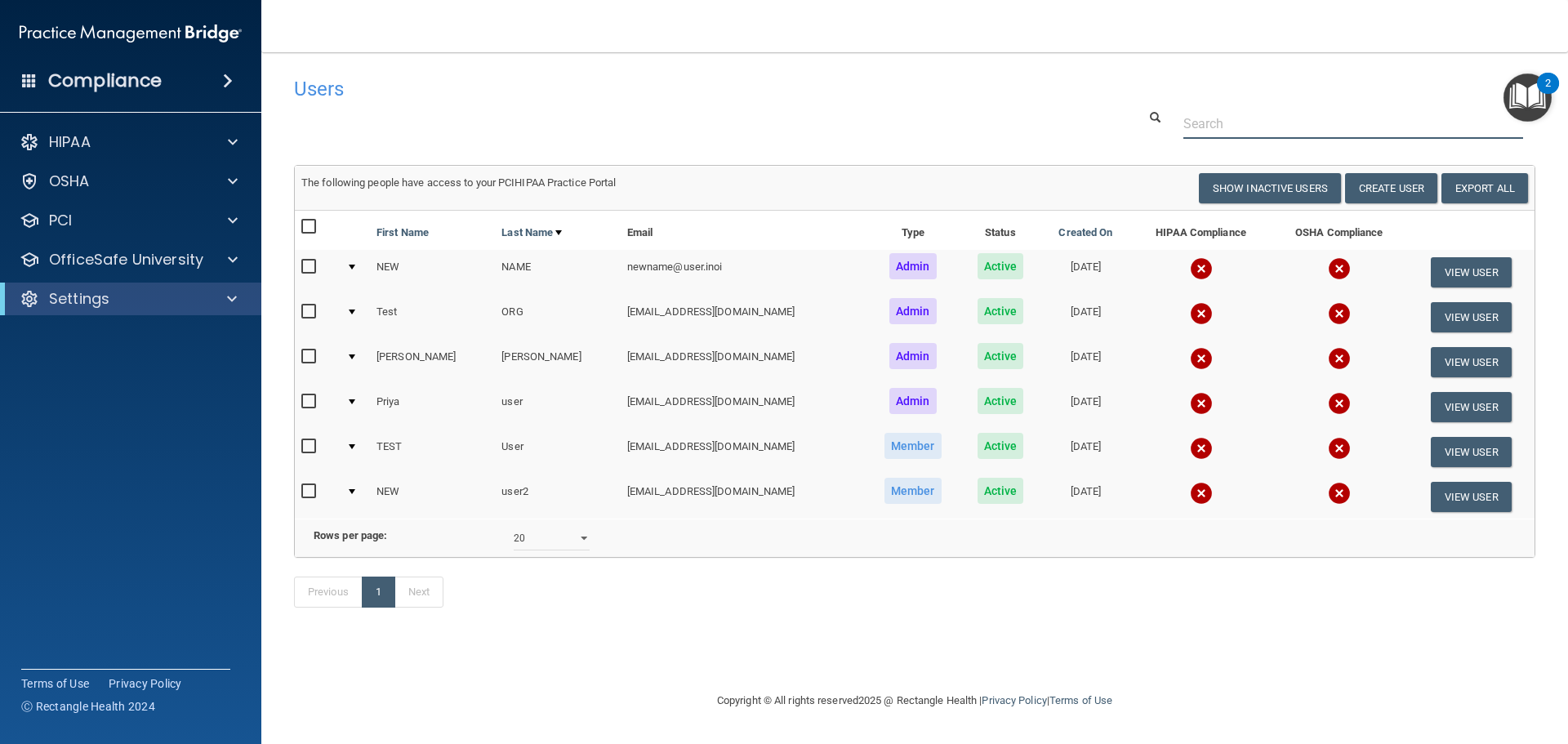
click at [440, 132] on div at bounding box center [915, 124] width 1266 height 30
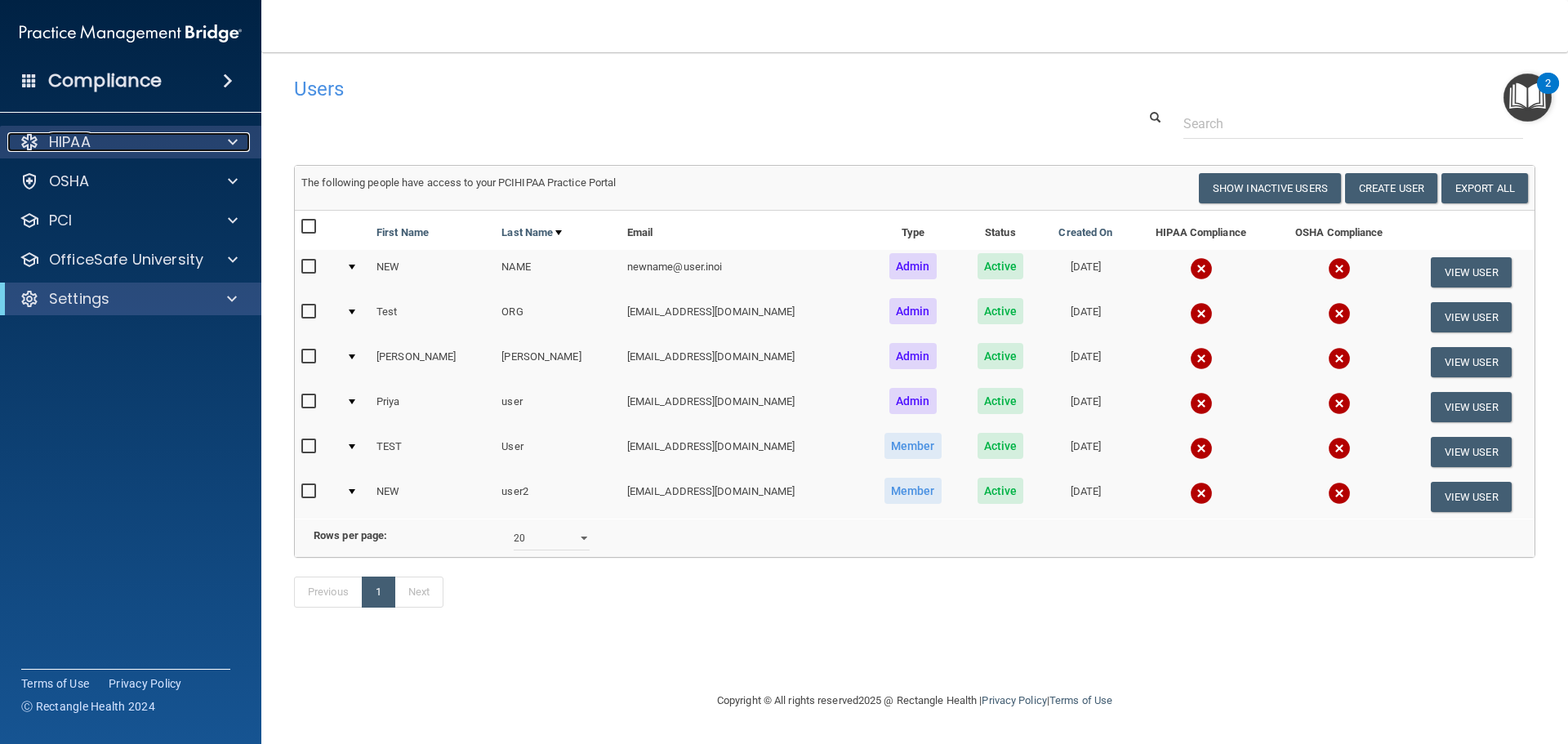
click at [115, 144] on div "HIPAA" at bounding box center [109, 142] width 202 height 19
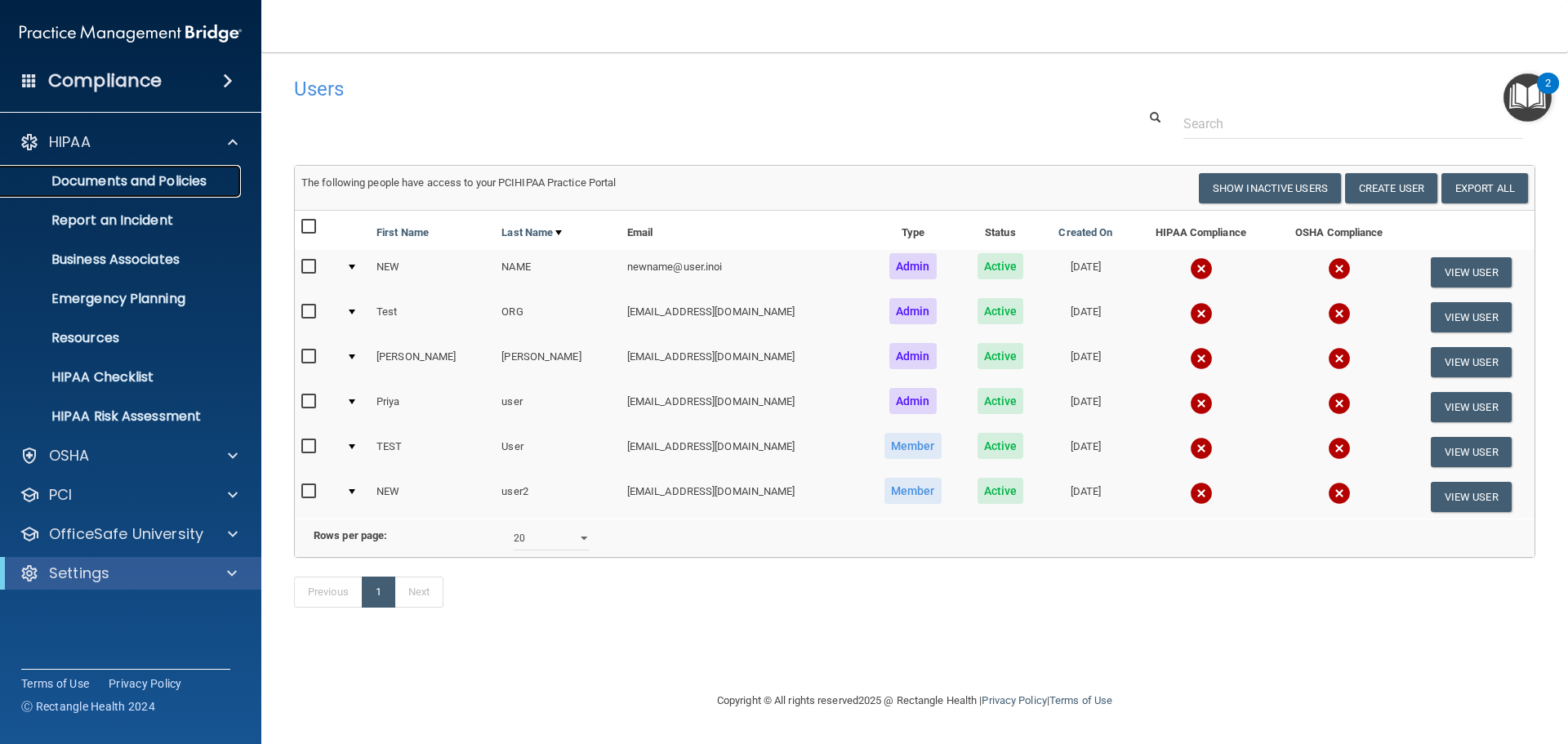
click at [125, 177] on p "Documents and Policies" at bounding box center [122, 181] width 223 height 17
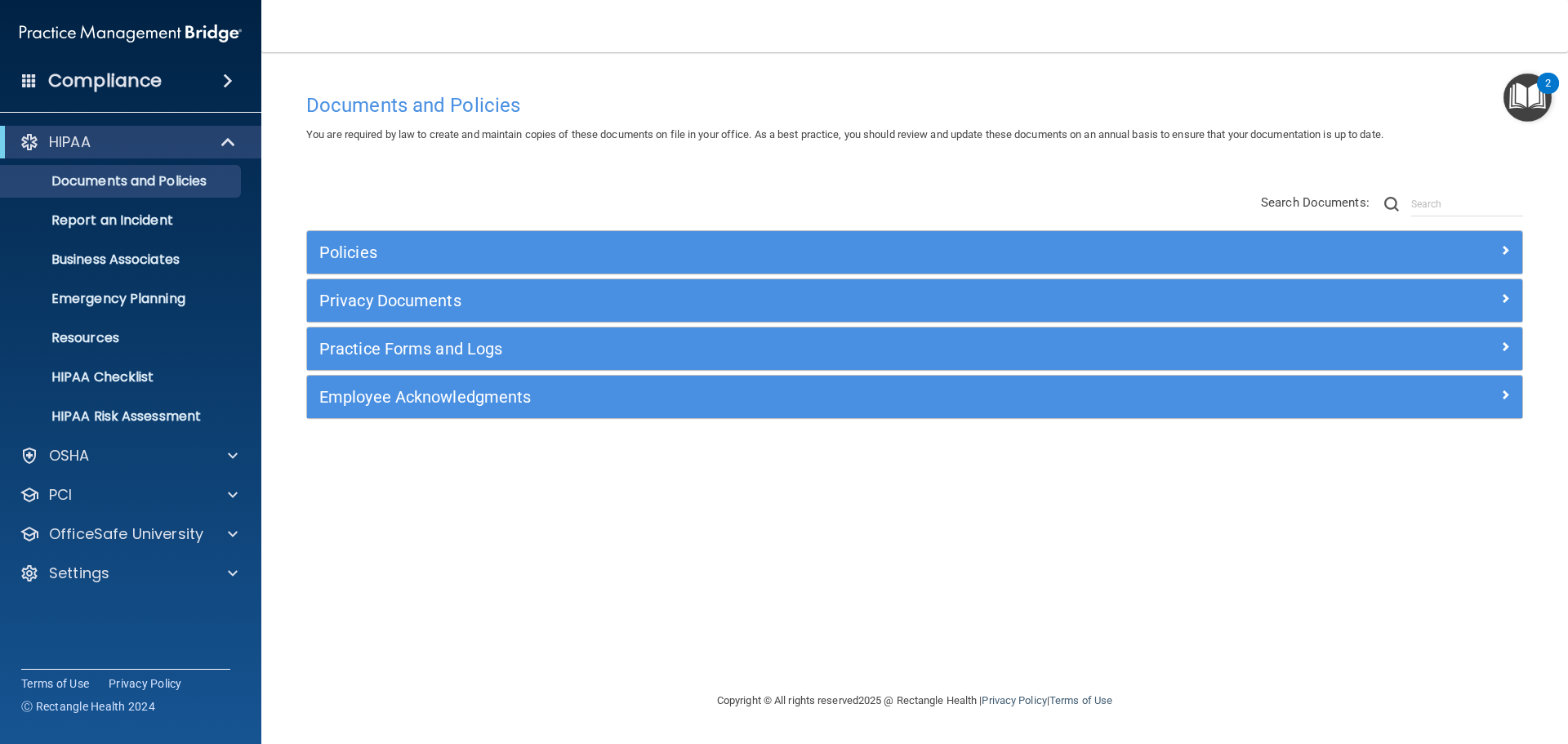
click at [248, 68] on div "Compliance" at bounding box center [130, 81] width 261 height 36
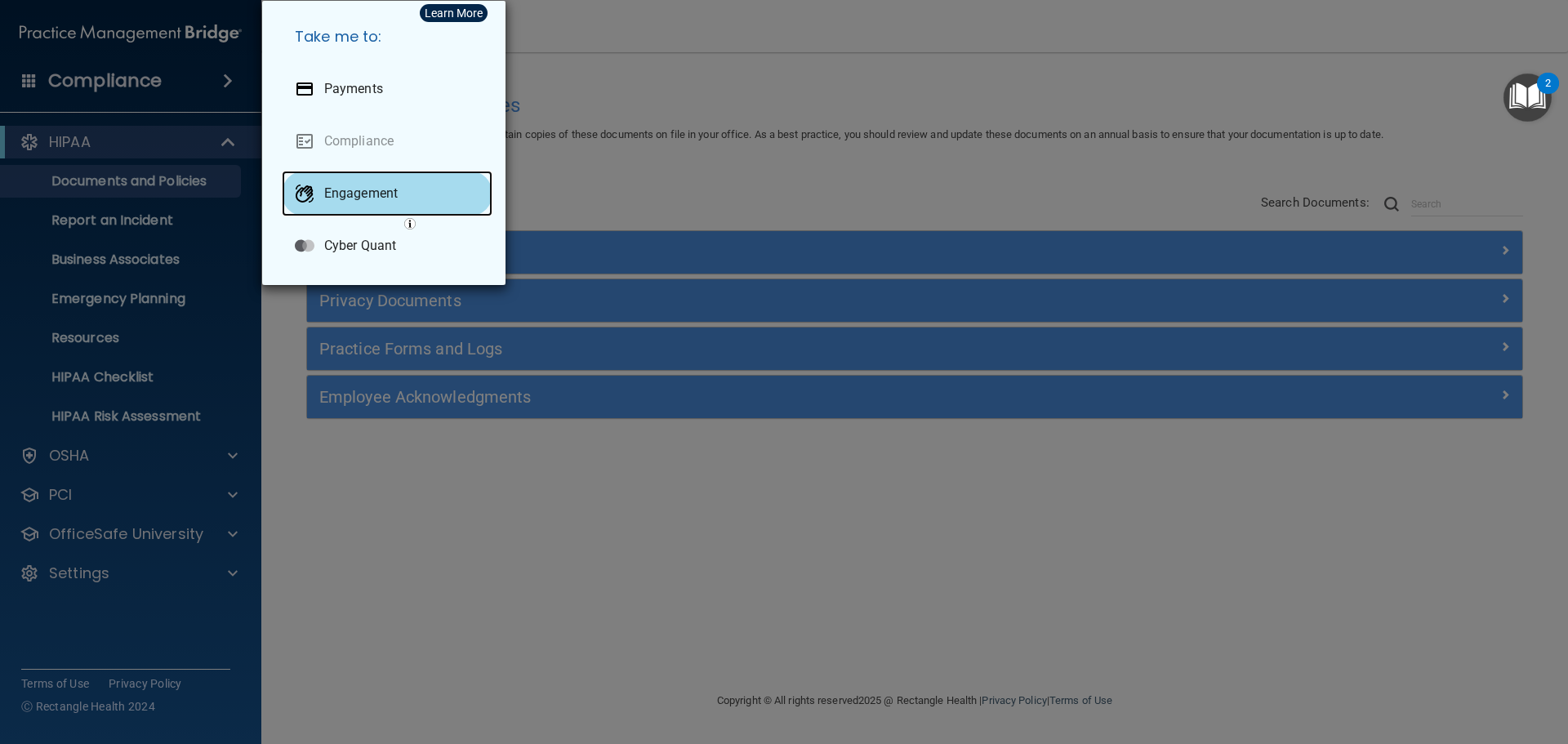
click at [323, 187] on div "Engagement" at bounding box center [387, 194] width 211 height 46
